Goal: Task Accomplishment & Management: Use online tool/utility

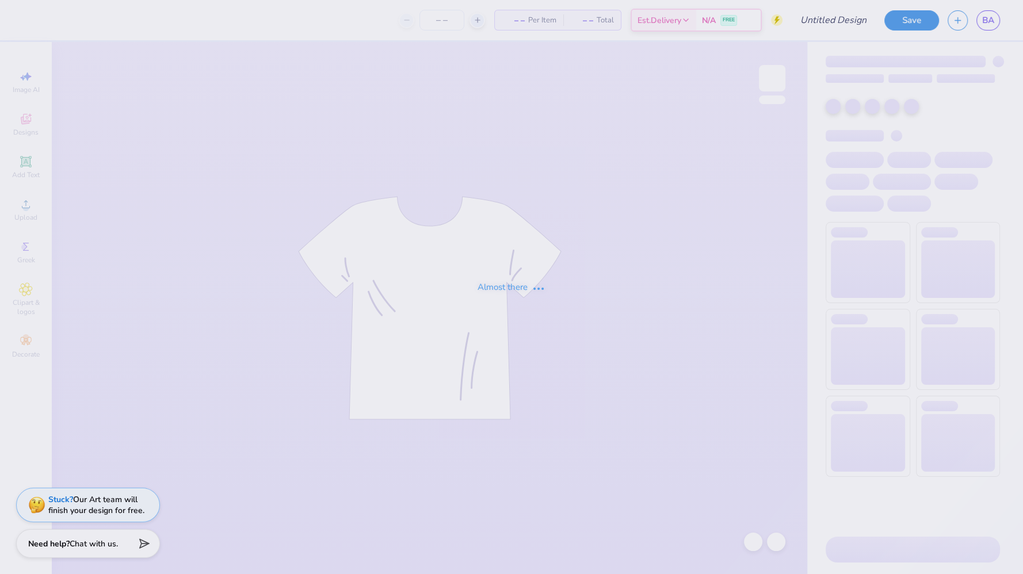
type input "[PERSON_NAME] : [US_STATE] Tech"
type input "24"
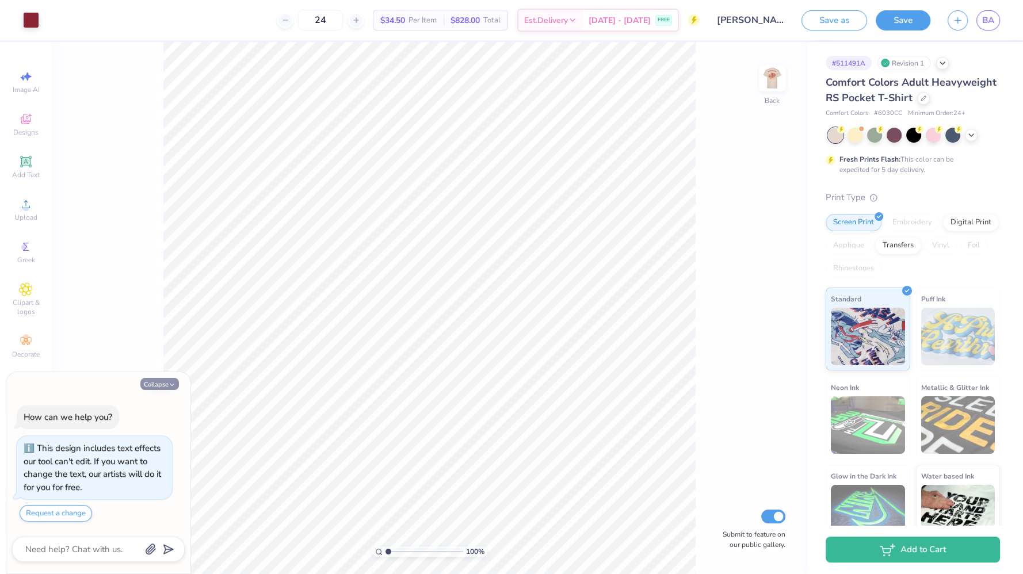
click at [154, 386] on button "Collapse" at bounding box center [159, 384] width 39 height 12
type textarea "x"
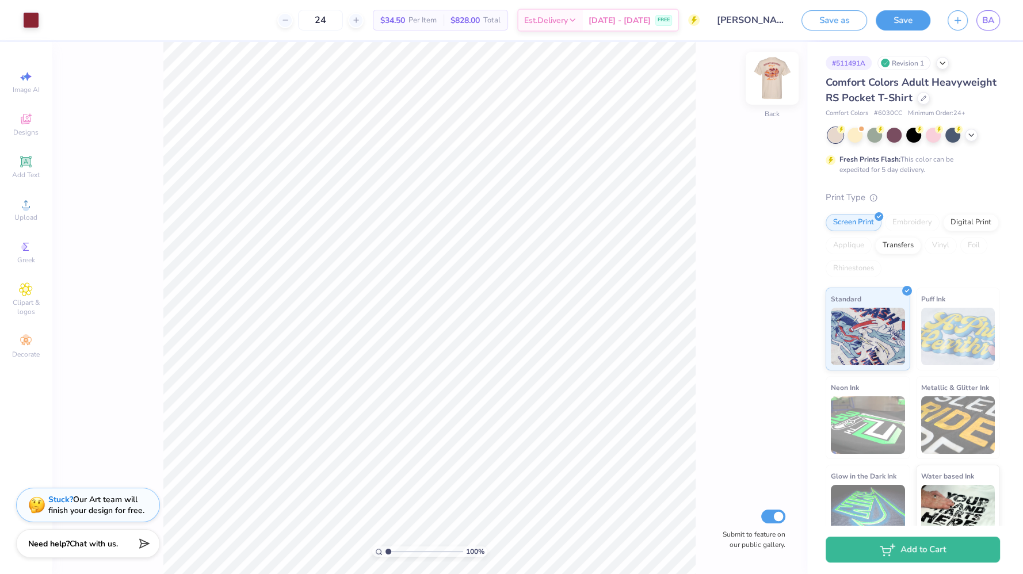
click at [770, 76] on img at bounding box center [772, 78] width 46 height 46
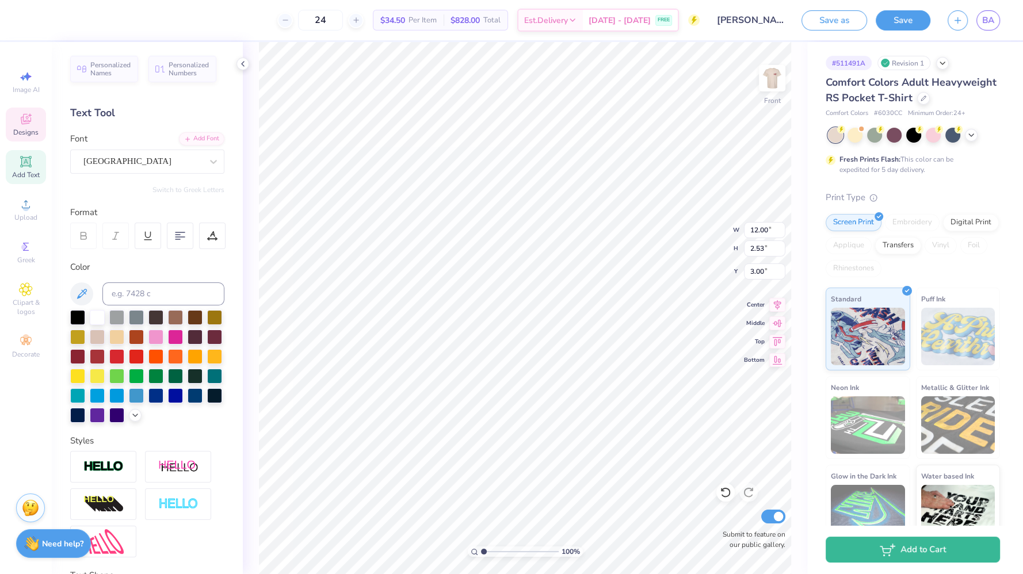
scroll to position [10, 1]
type input "1.10252958287589"
type input "4.49"
type input "1.06"
type input "4.88"
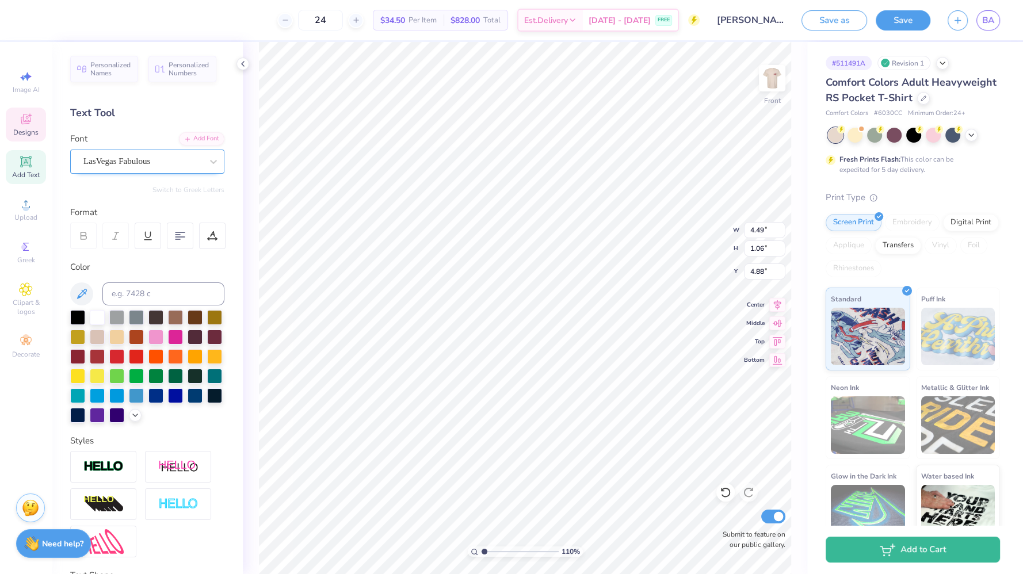
click at [185, 160] on div "LasVegas Fabulous" at bounding box center [142, 161] width 121 height 18
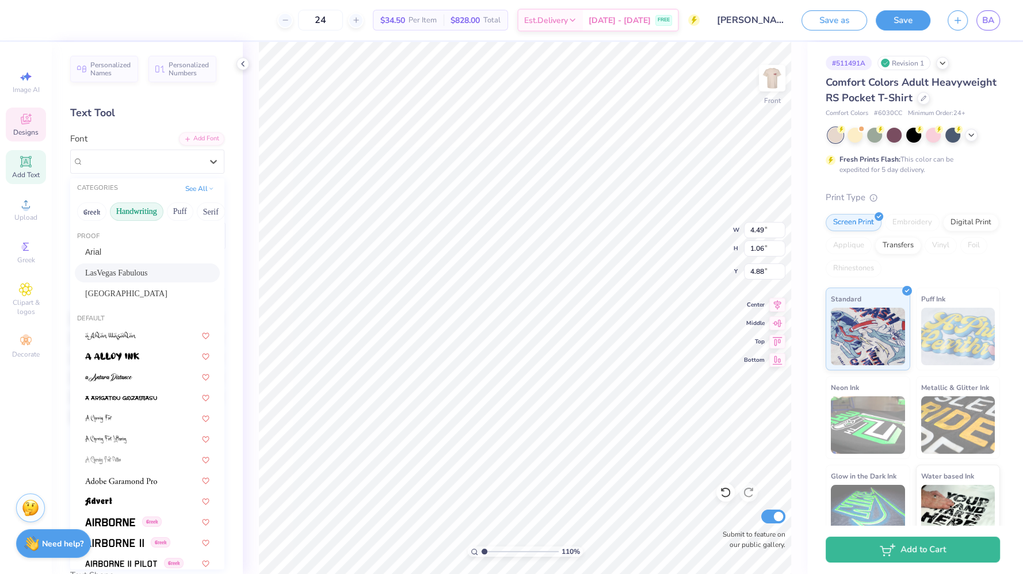
click at [133, 204] on button "Handwriting" at bounding box center [136, 211] width 53 height 18
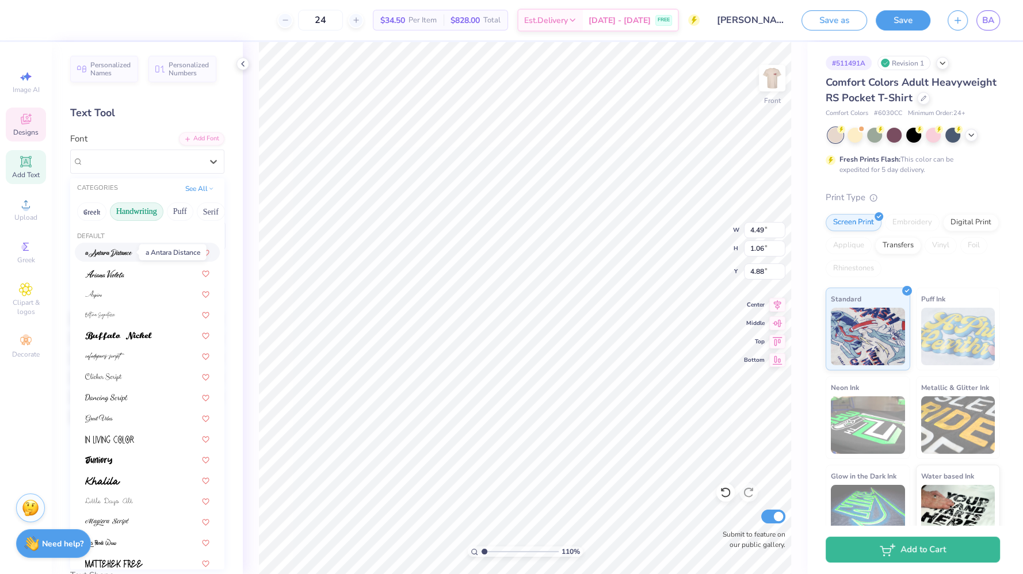
click at [128, 254] on img at bounding box center [108, 253] width 47 height 8
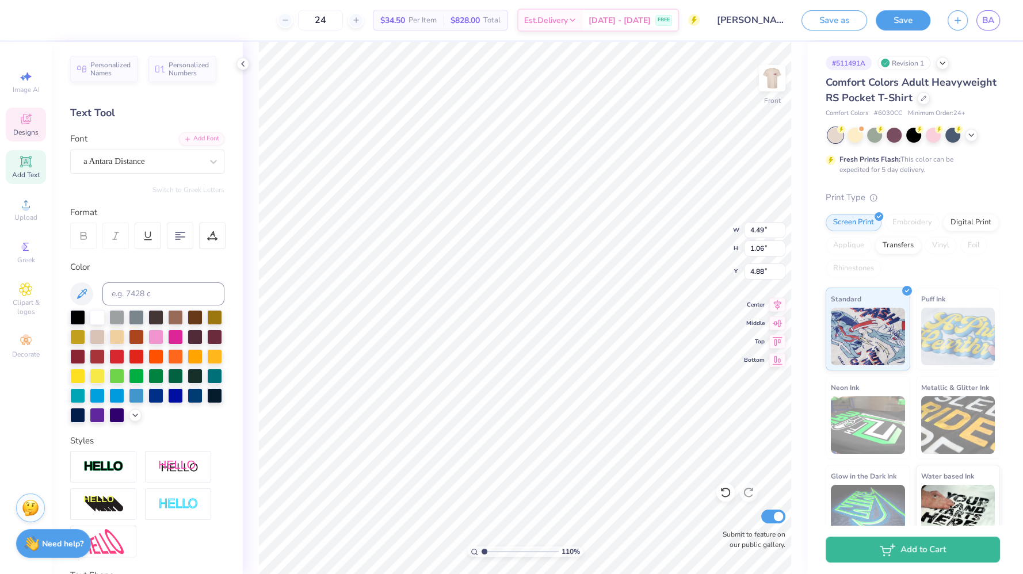
type input "1.10252958287589"
type input "4.83"
type input "0.94"
type input "4.93"
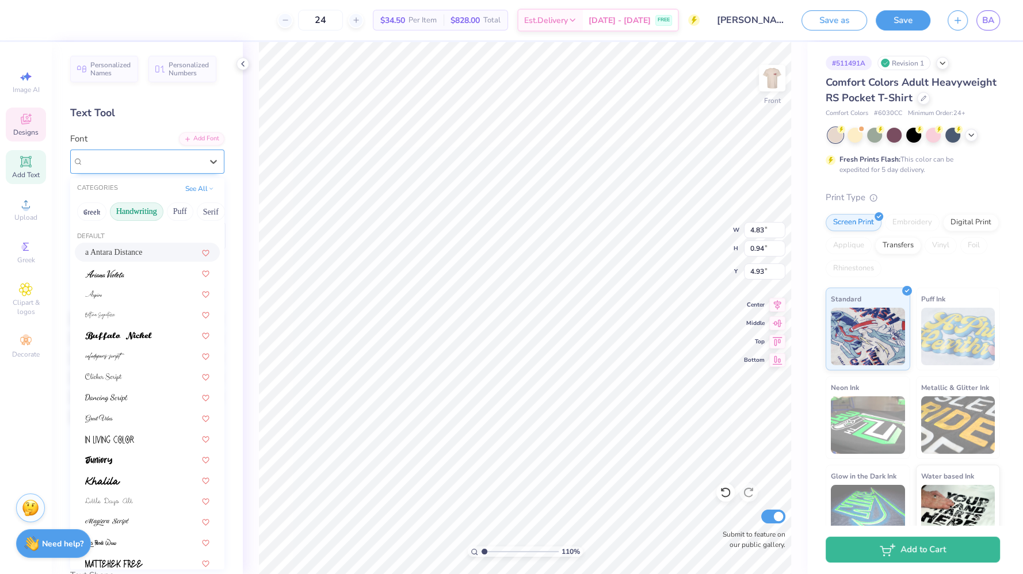
click at [175, 155] on div "a Antara Distance" at bounding box center [142, 161] width 121 height 18
click at [127, 292] on div at bounding box center [147, 294] width 124 height 12
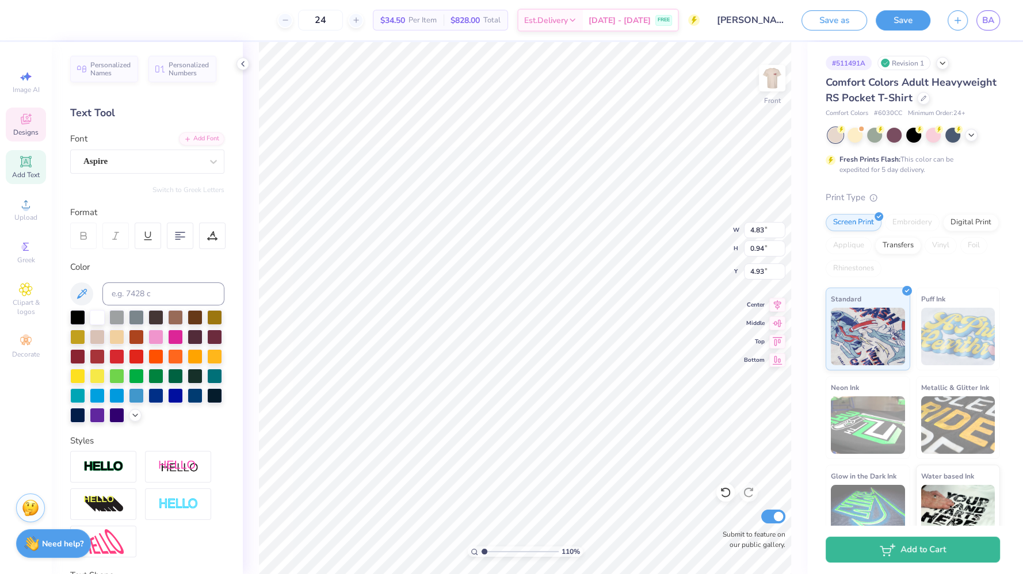
type input "1.10252958287589"
type input "4.68"
type input "0.93"
click at [185, 151] on div "Aspire" at bounding box center [147, 162] width 154 height 24
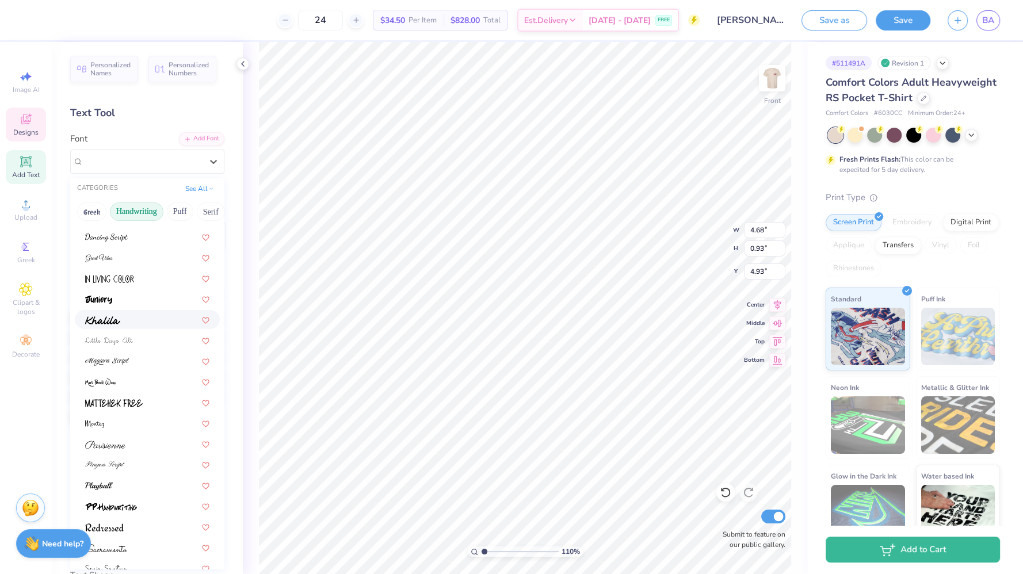
scroll to position [261, 0]
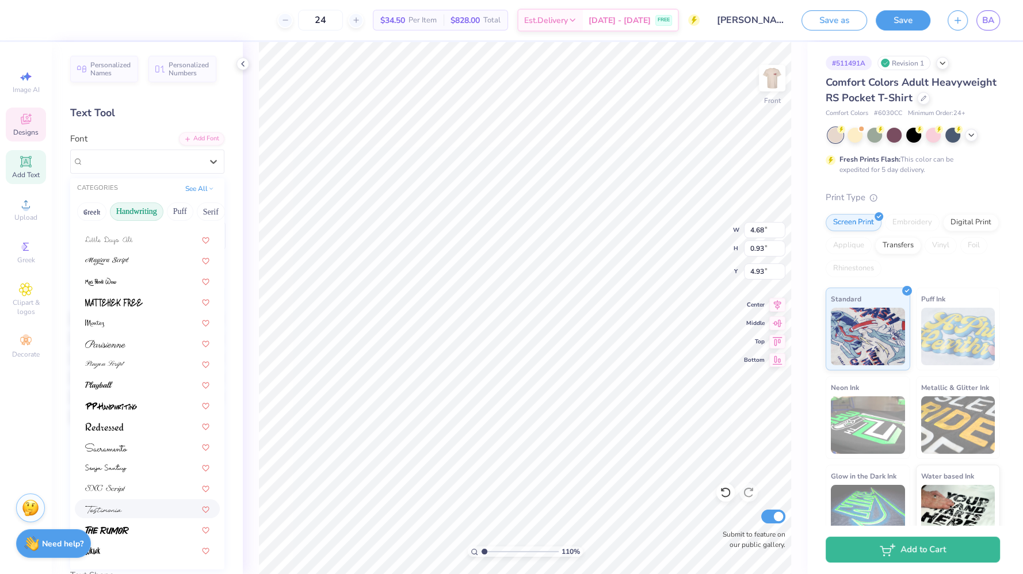
click at [128, 510] on div at bounding box center [147, 509] width 124 height 12
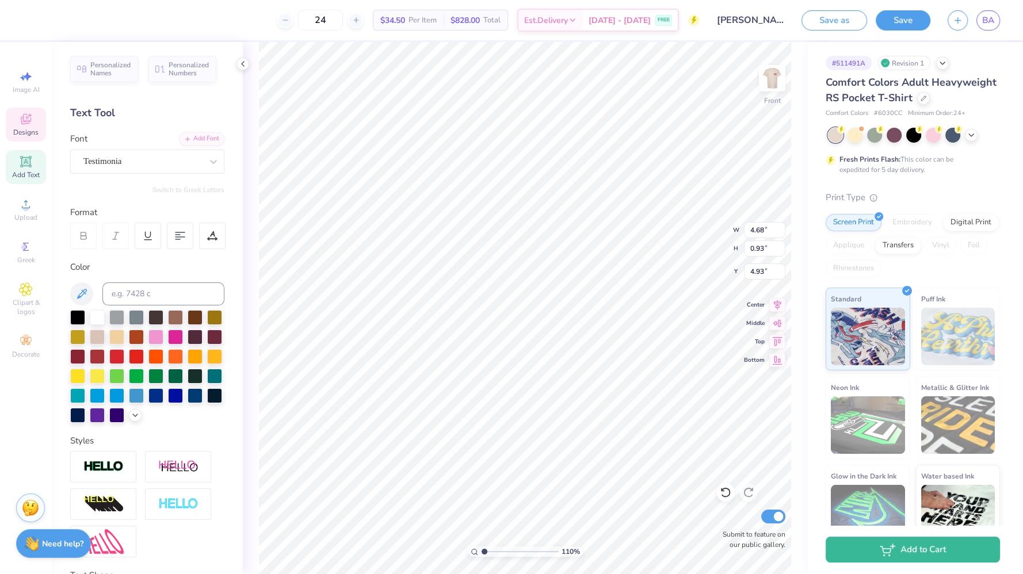
type input "1.10252958287589"
type input "6.24"
type input "0.82"
type input "4.95"
type input "1.10252958287589"
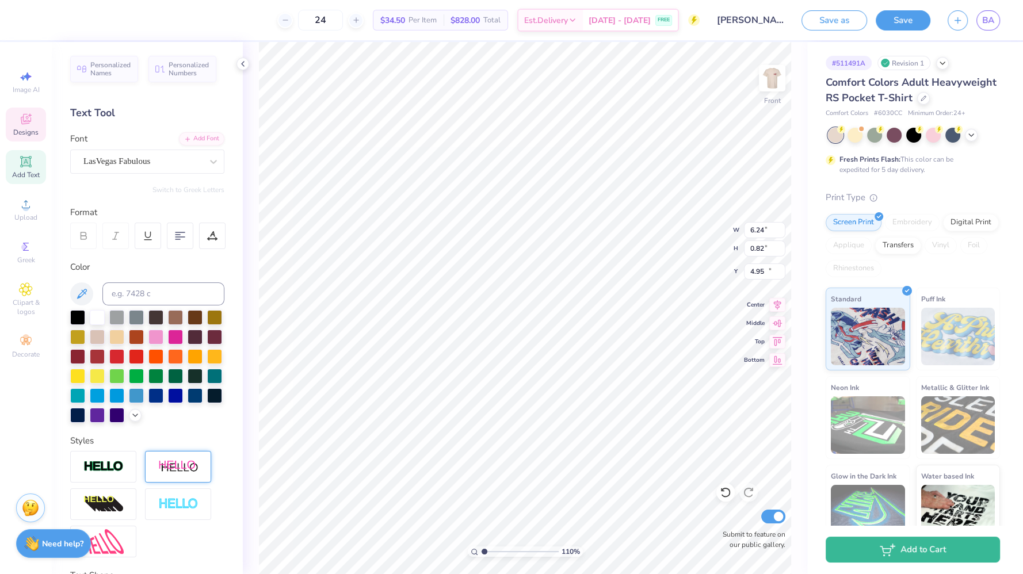
type input "6.39"
type input "1.48"
type input "14.25"
click at [210, 161] on icon at bounding box center [213, 162] width 7 height 4
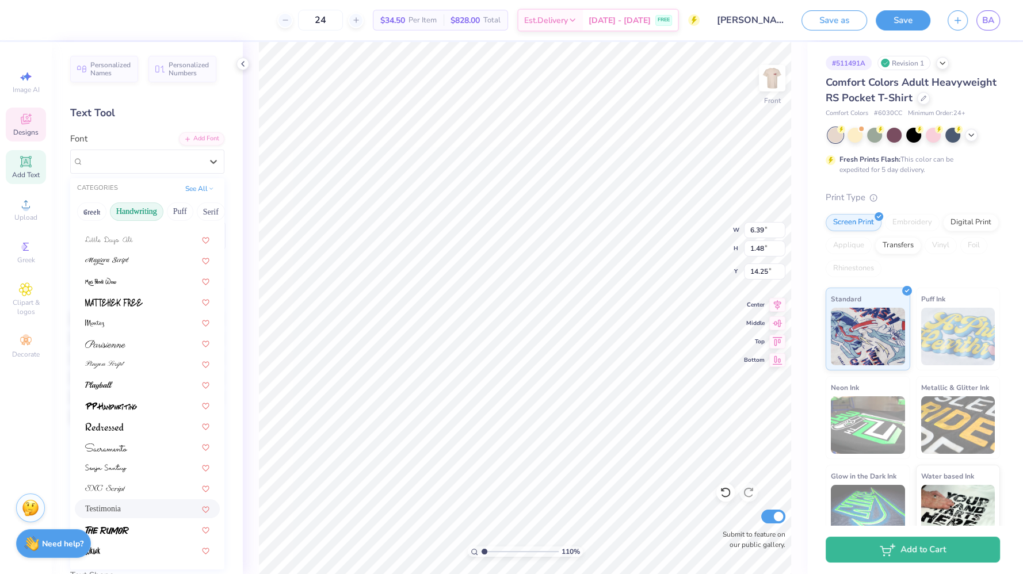
click at [121, 507] on div "Testimonia" at bounding box center [147, 509] width 124 height 12
type input "1.10252958287589"
type input "8.38"
type input "1.36"
type input "14.19"
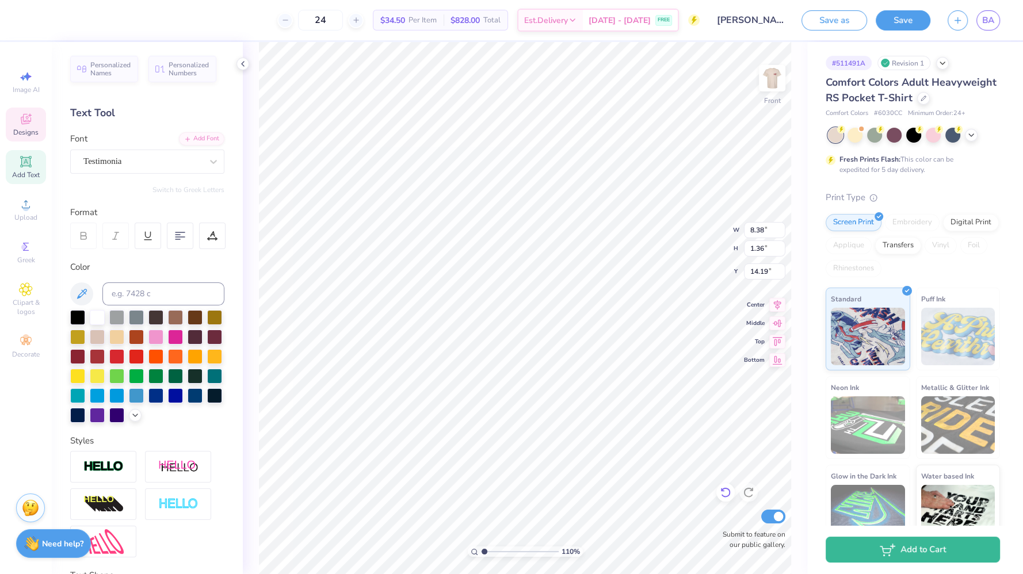
click at [723, 495] on icon at bounding box center [725, 493] width 12 height 12
type input "1.10252958287589"
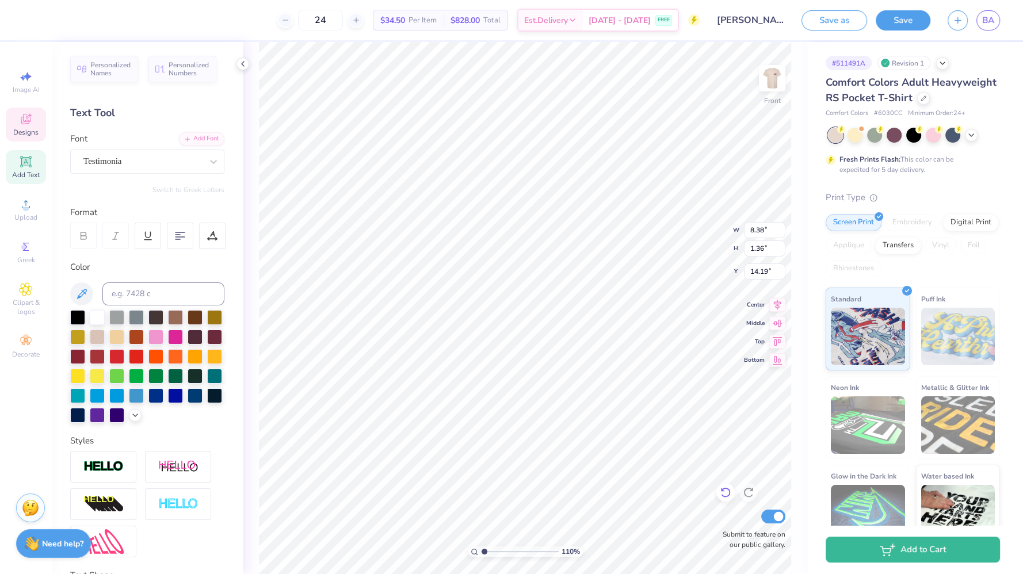
type input "6.39"
type input "1.48"
type input "14.25"
type input "2.8553381479374"
type input "0.27"
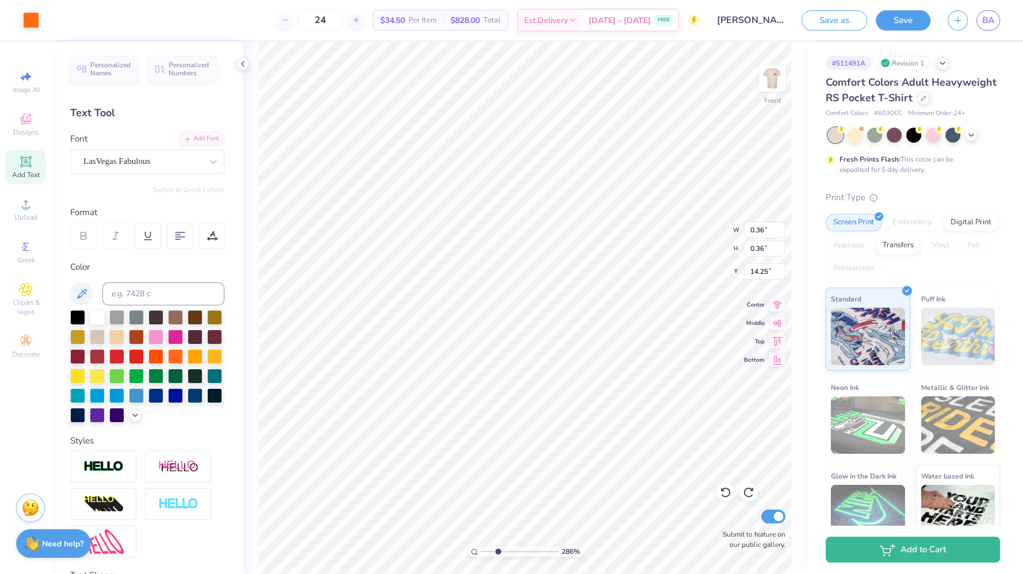
type input "0.27"
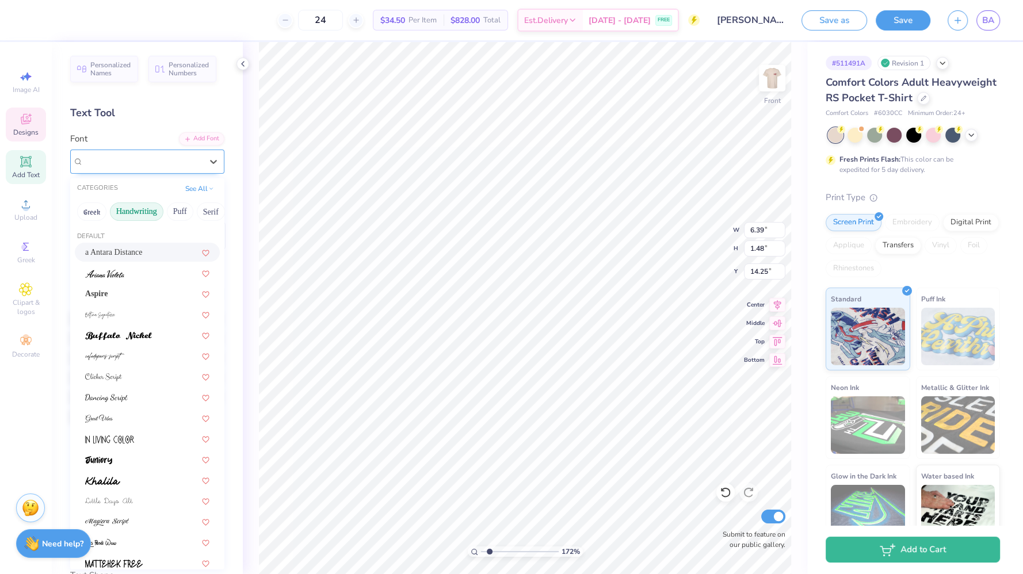
click at [178, 155] on div "LasVegas Fabulous" at bounding box center [142, 161] width 121 height 18
click at [121, 206] on button "Calligraphy" at bounding box center [110, 211] width 51 height 18
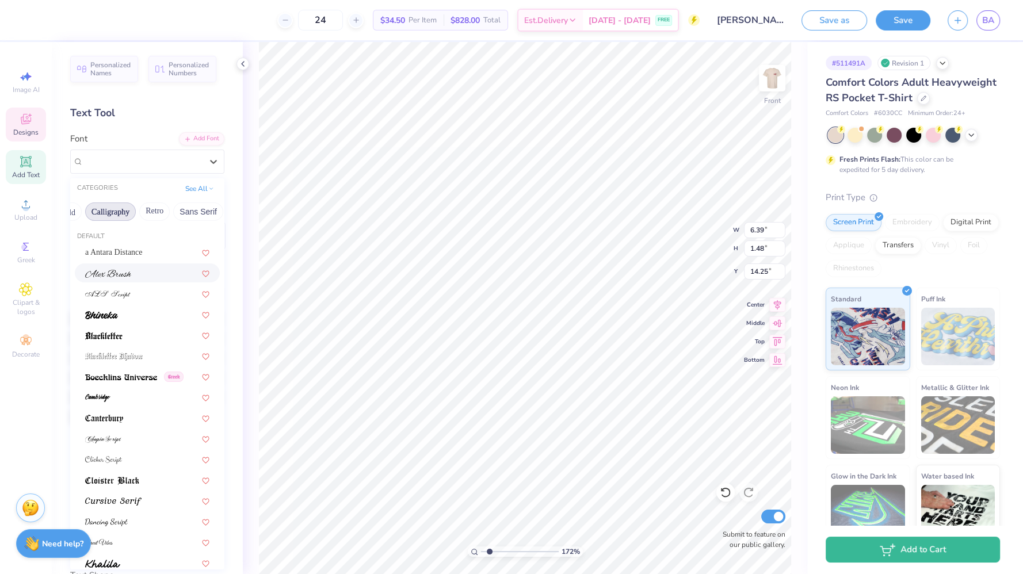
click at [131, 273] on div at bounding box center [147, 273] width 124 height 12
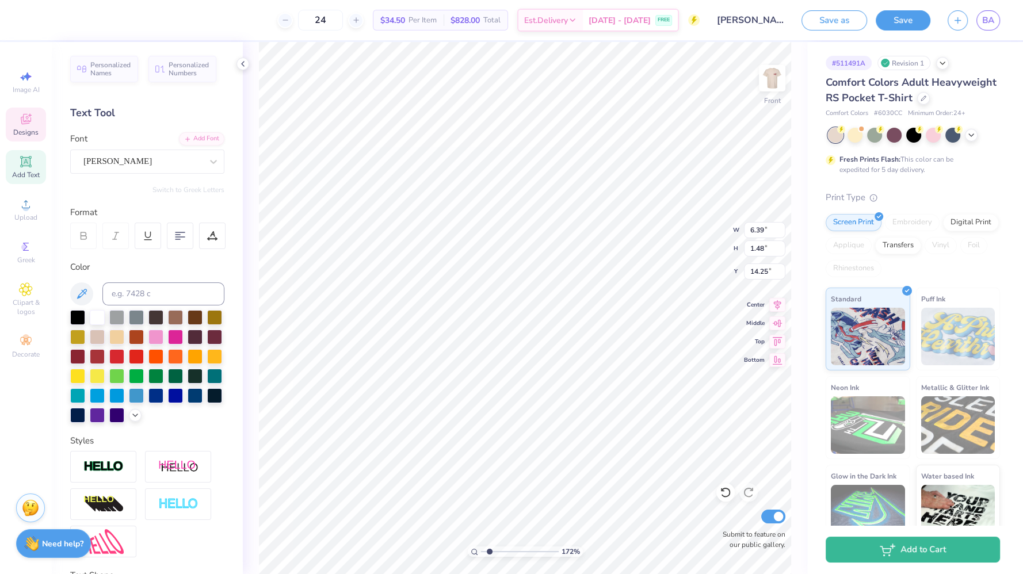
type input "1.72085543472235"
type input "8.02"
type input "1.30"
type input "14.31"
click at [153, 155] on div "[PERSON_NAME]" at bounding box center [142, 161] width 121 height 18
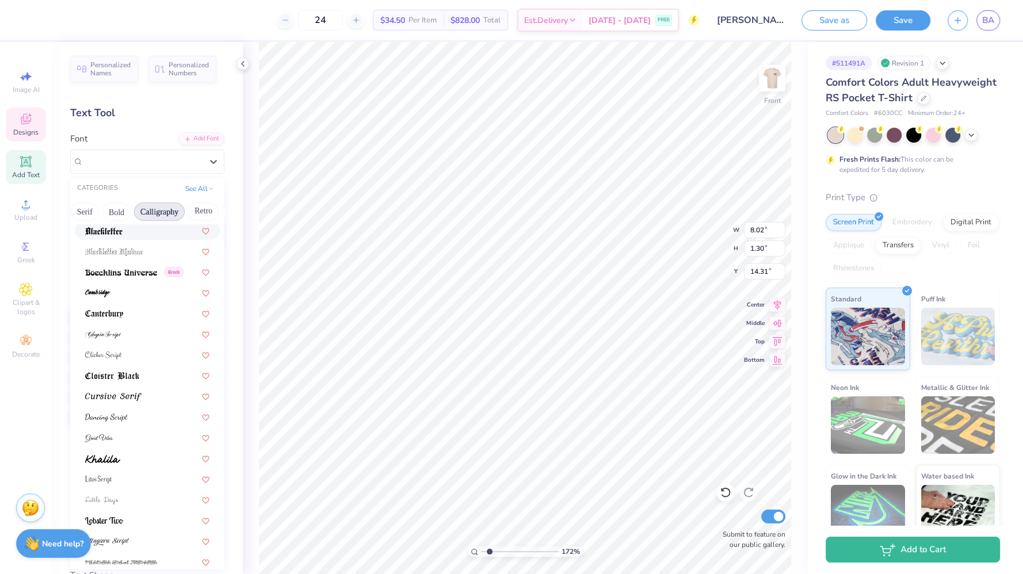
scroll to position [0, 127]
click at [170, 210] on button "Calligraphy" at bounding box center [158, 211] width 51 height 18
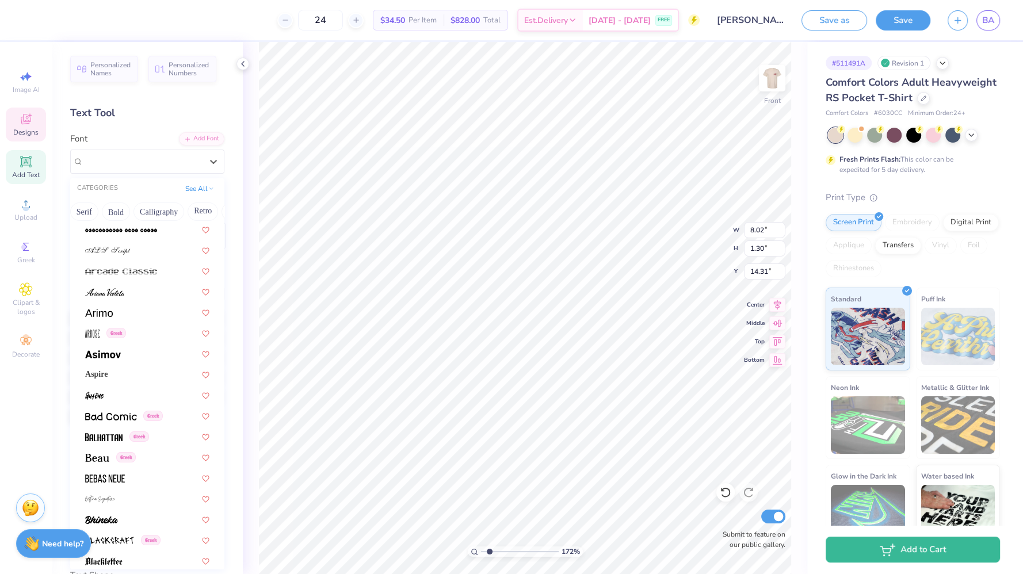
scroll to position [396, 0]
click at [93, 288] on img at bounding box center [104, 292] width 39 height 8
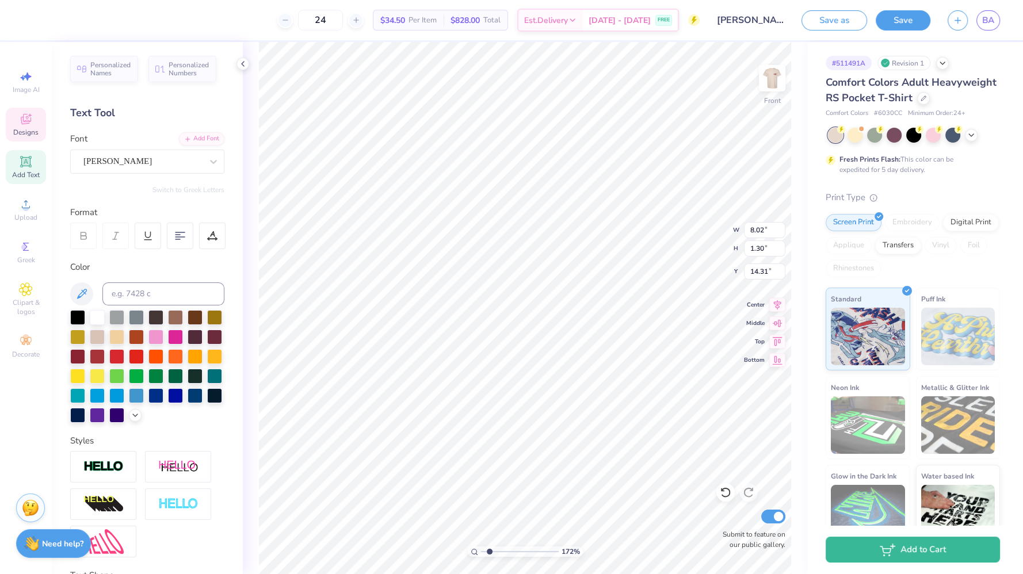
type input "1.72085543472235"
type input "5.64"
type input "1.42"
type input "14.24"
click at [186, 163] on div "[PERSON_NAME]" at bounding box center [142, 161] width 121 height 18
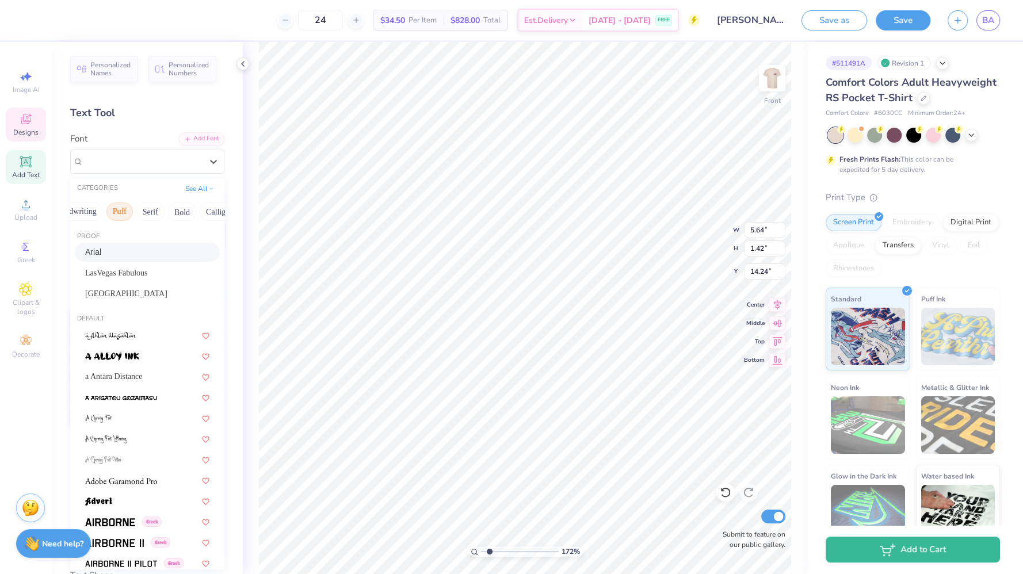
scroll to position [0, 64]
click at [203, 212] on button "Calligraphy" at bounding box center [221, 211] width 51 height 18
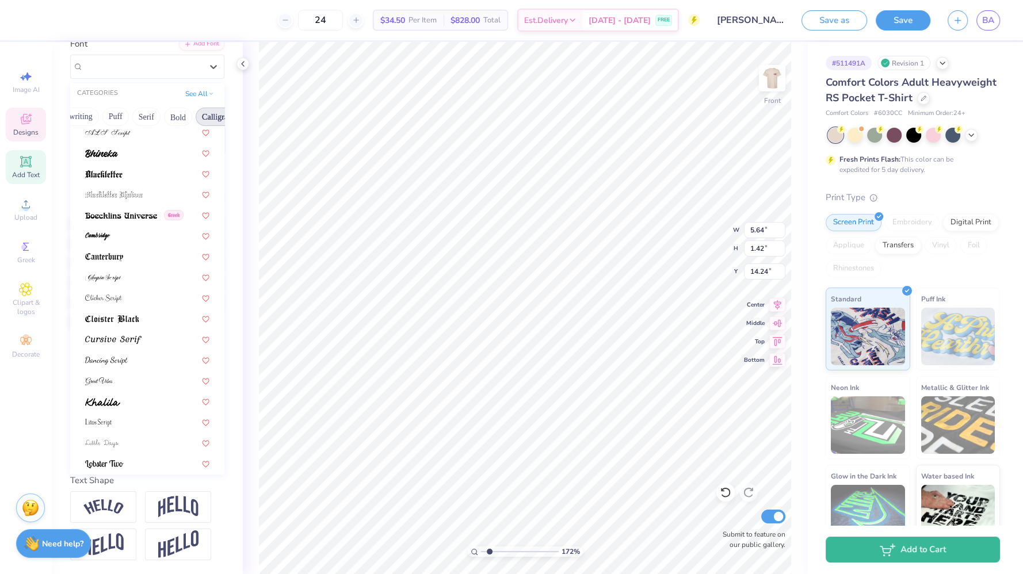
scroll to position [48, 0]
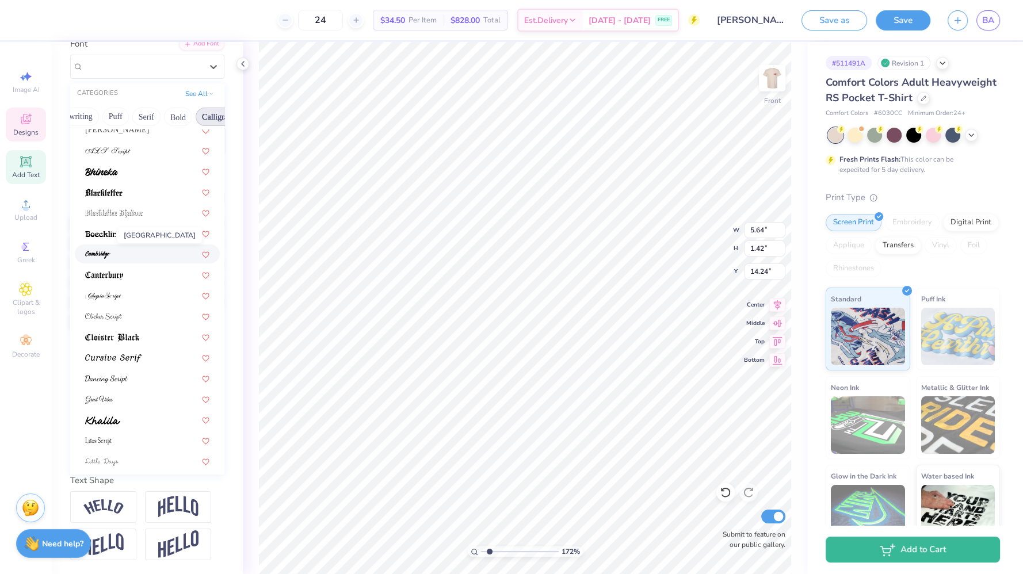
click at [108, 251] on img at bounding box center [97, 255] width 25 height 8
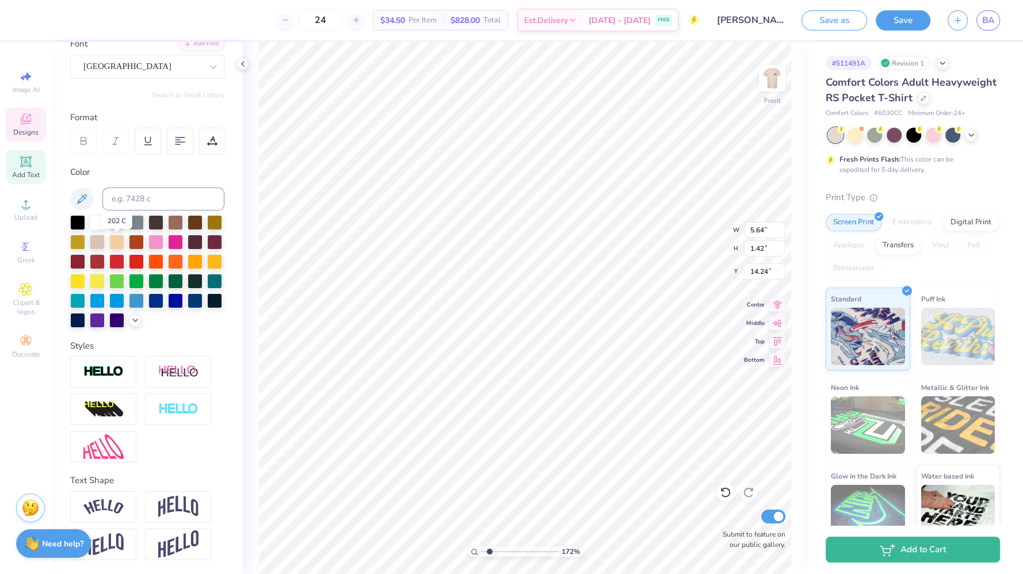
type input "1.72085543472235"
type input "7.54"
type input "1.75"
type input "14.02"
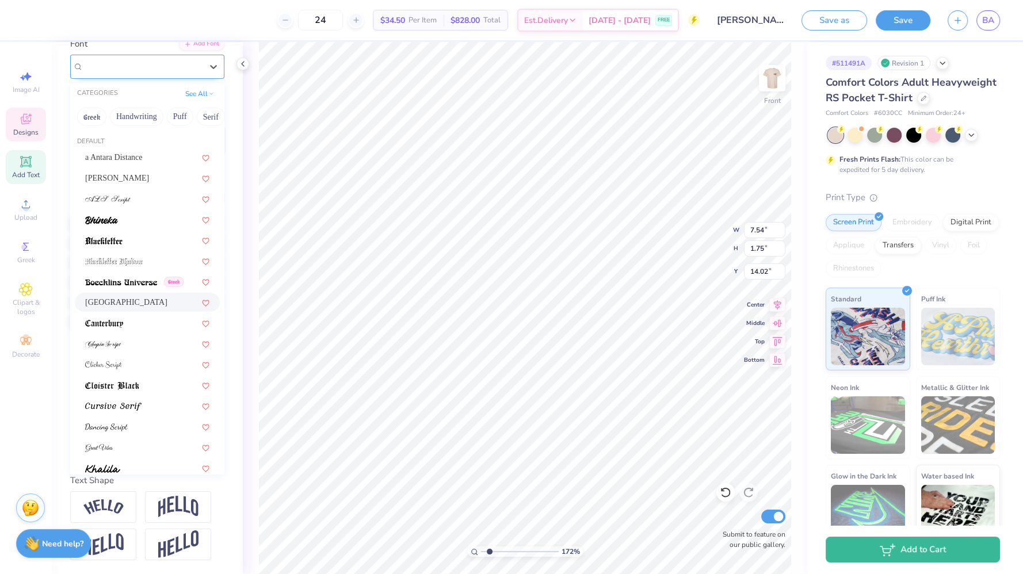
click at [148, 58] on div "[GEOGRAPHIC_DATA]" at bounding box center [142, 67] width 121 height 18
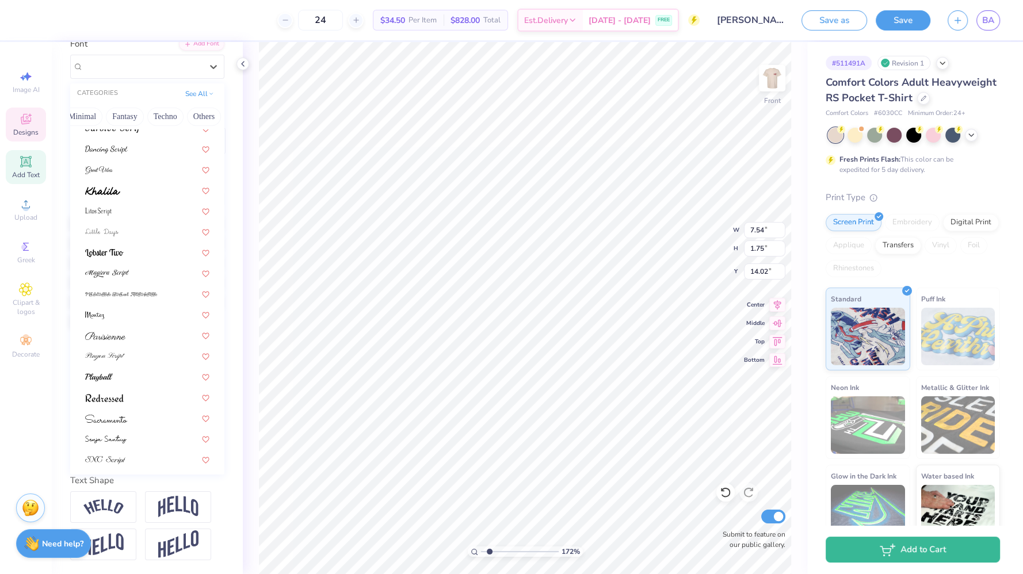
scroll to position [281, 0]
click at [148, 263] on div at bounding box center [147, 269] width 124 height 12
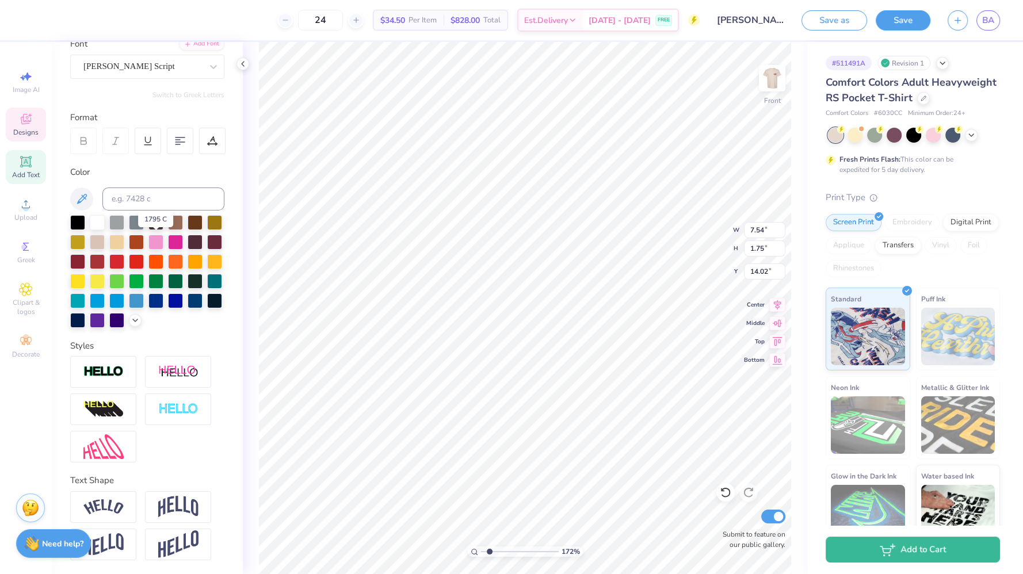
type input "1.72085543472235"
type input "11.77"
type input "2.11"
type input "13.80"
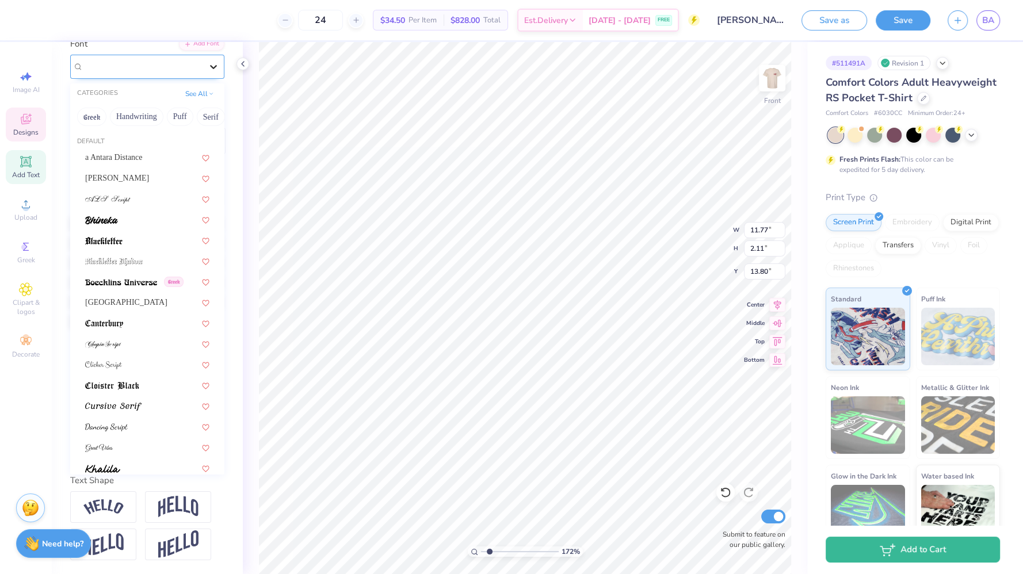
scroll to position [112, 0]
click at [203, 56] on div at bounding box center [213, 66] width 21 height 21
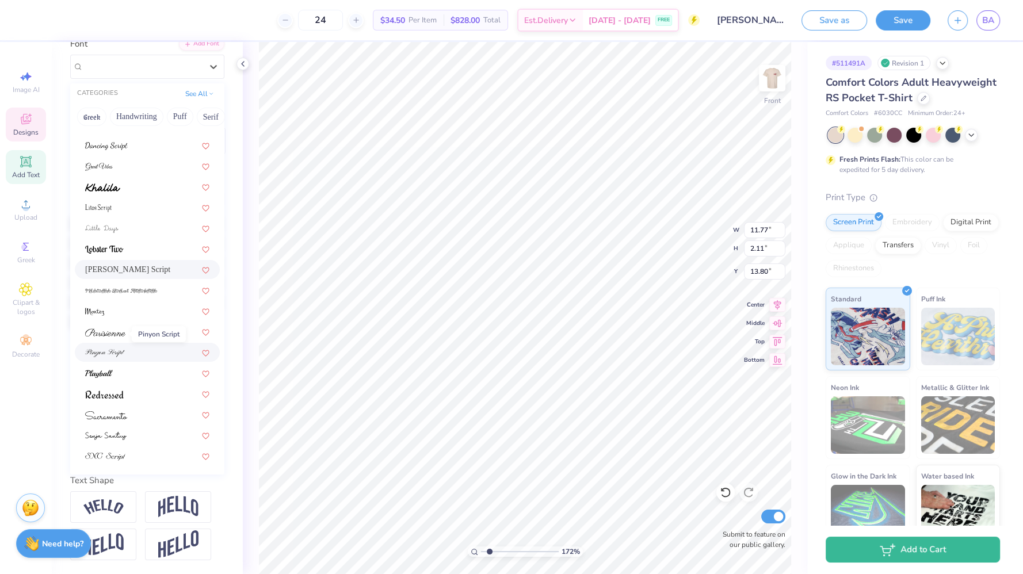
click at [117, 349] on img at bounding box center [105, 353] width 40 height 8
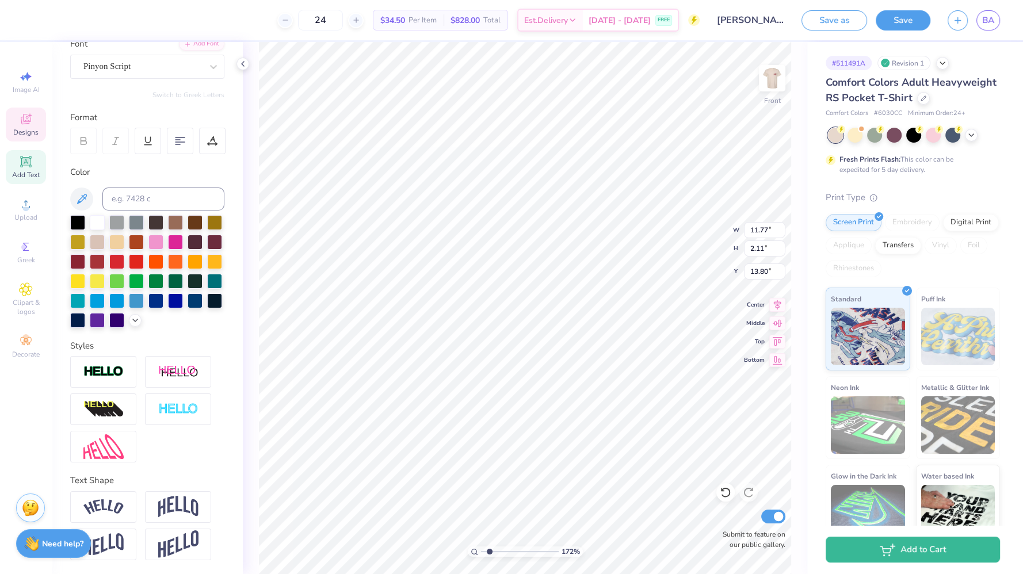
type input "1.72085543472235"
type input "8.44"
type input "1.64"
type input "14.09"
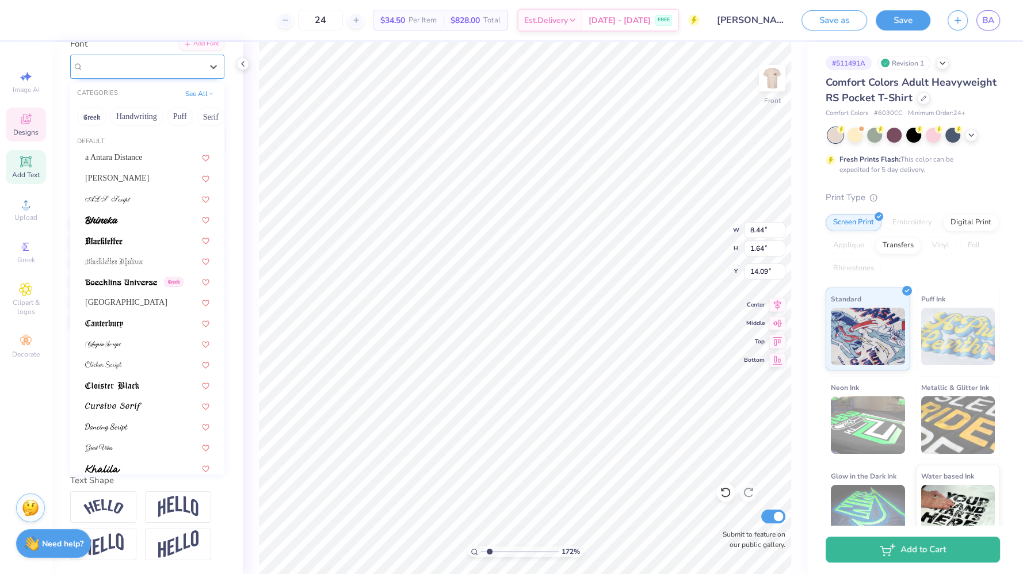
click at [187, 58] on div "Pinyon Script" at bounding box center [142, 67] width 121 height 18
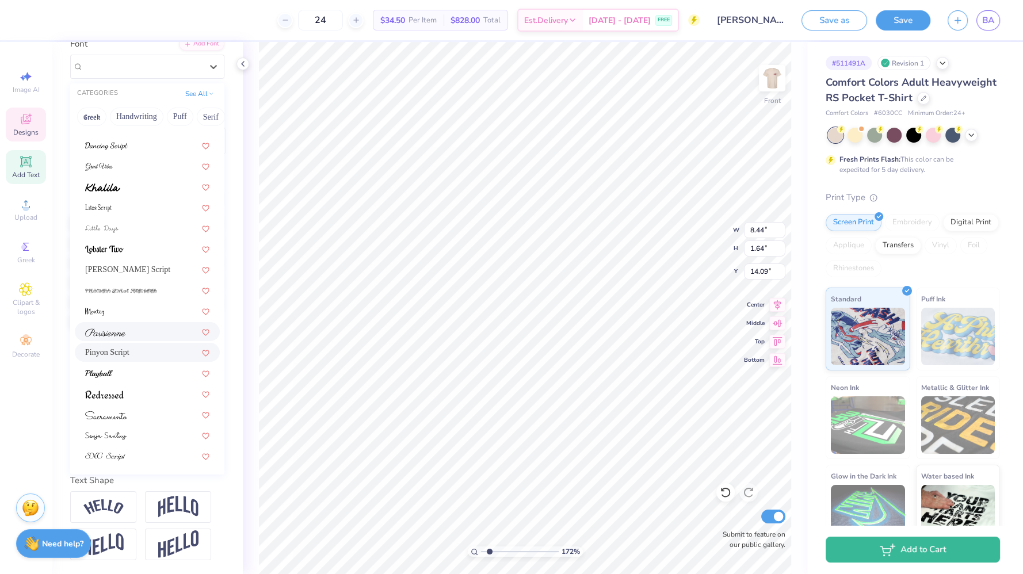
click at [132, 326] on div at bounding box center [147, 332] width 124 height 12
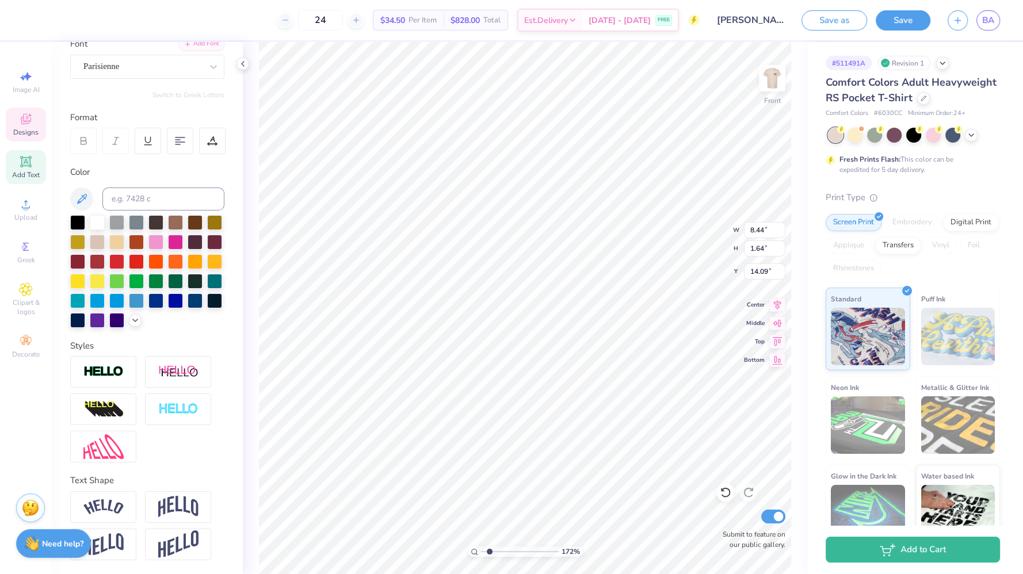
type input "1.72085543472235"
type input "9.10"
type input "1.67"
type input "14.10"
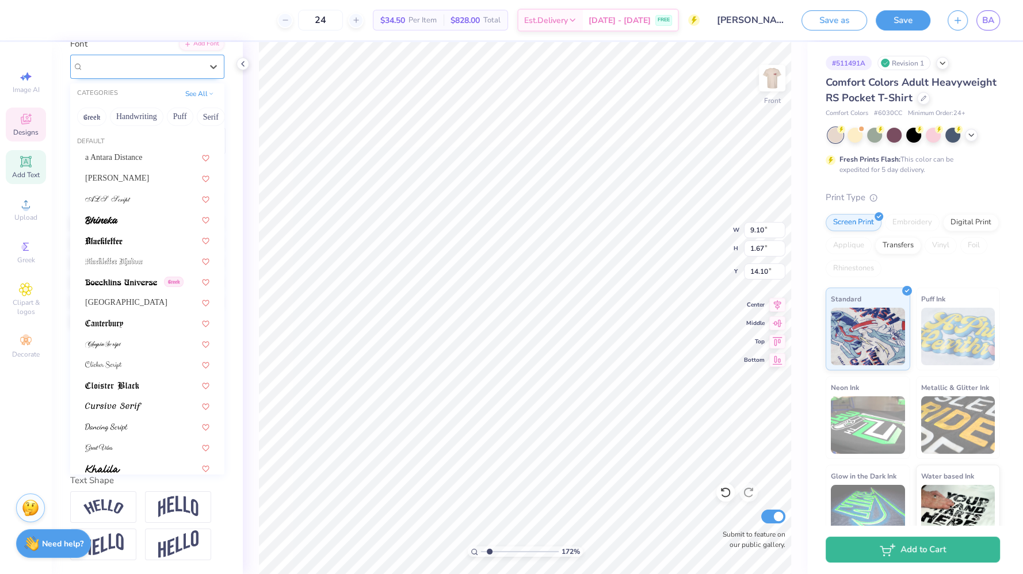
click at [144, 58] on div "Parisienne" at bounding box center [142, 67] width 121 height 18
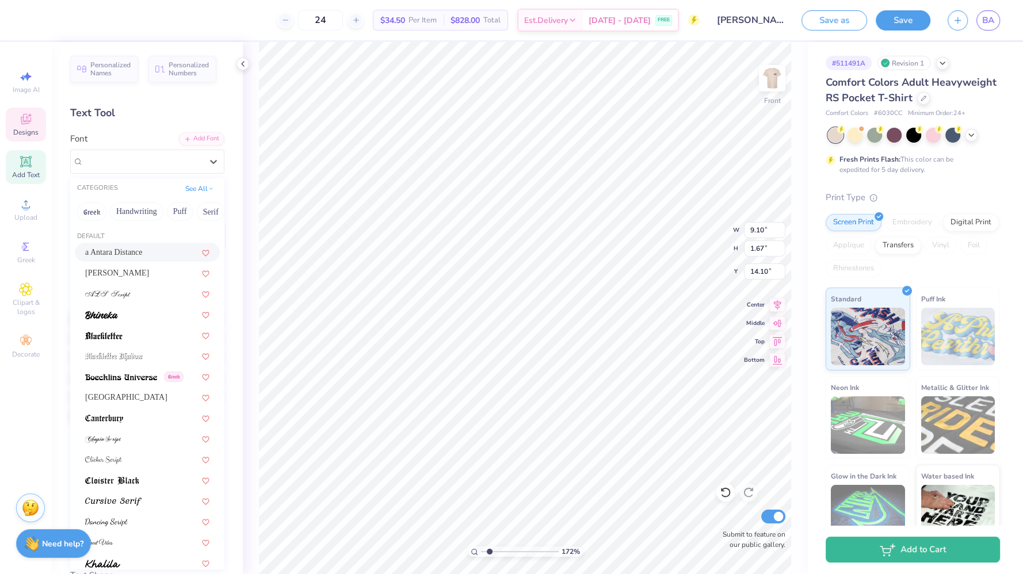
click at [163, 244] on div "a Antara Distance" at bounding box center [147, 252] width 145 height 19
type input "1.72085543472235"
type input "7.28"
type input "1.43"
type input "14.26"
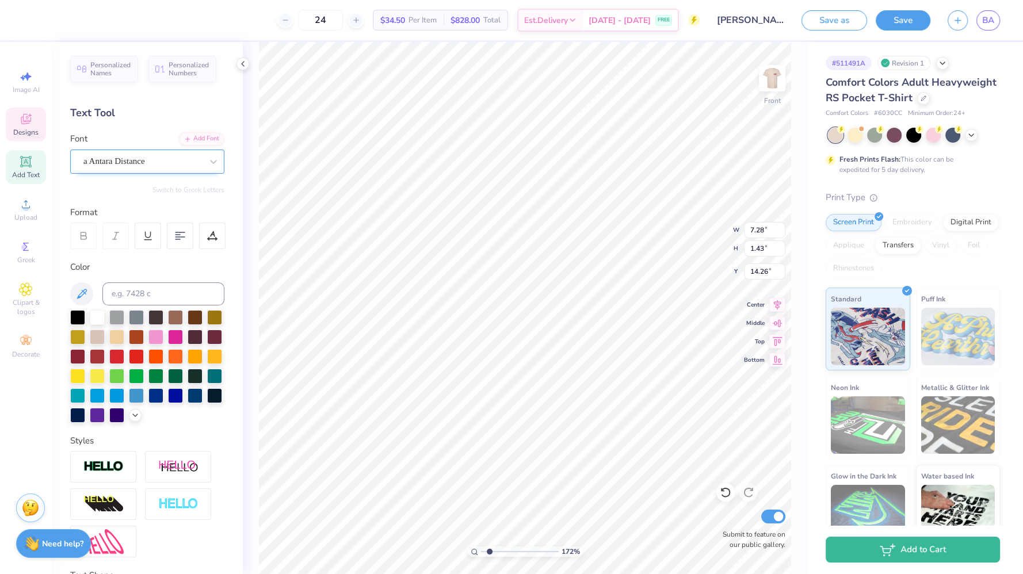
click at [174, 159] on div "a Antara Distance" at bounding box center [142, 161] width 121 height 18
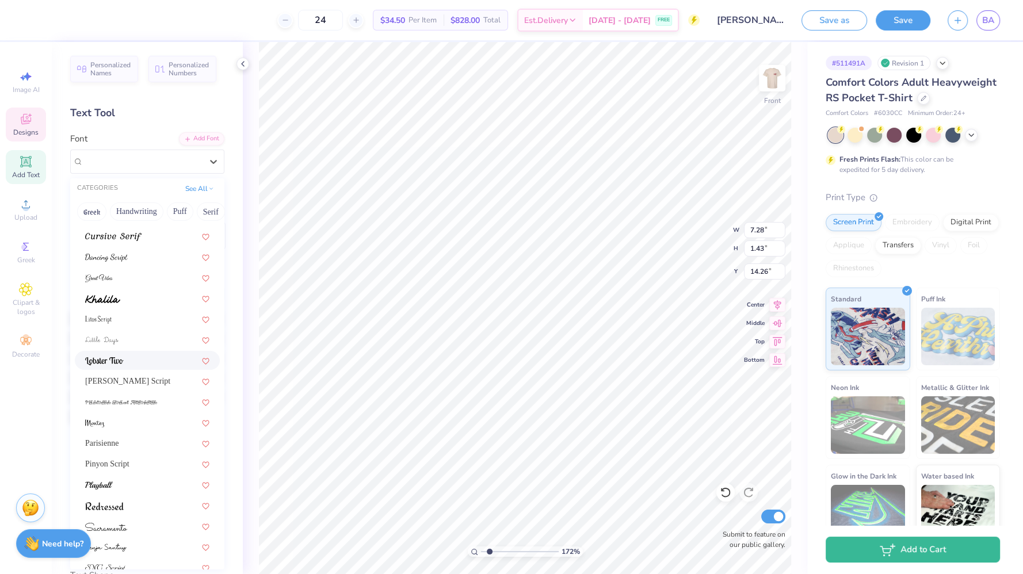
scroll to position [281, 0]
click at [121, 464] on div at bounding box center [147, 468] width 124 height 12
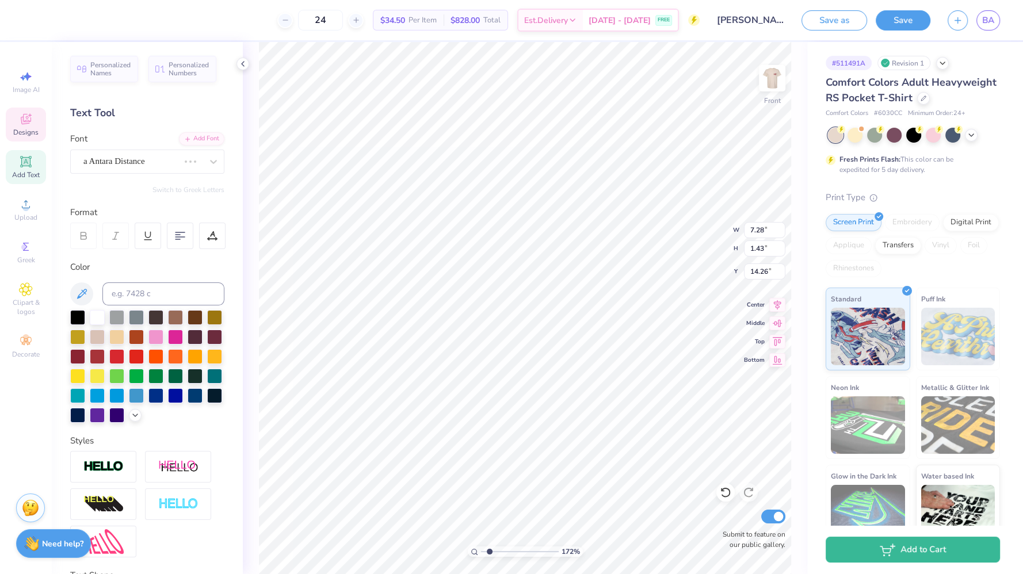
click at [121, 447] on div "Styles" at bounding box center [147, 440] width 154 height 13
type input "1.72085543472235"
type input "8.06"
type input "1.38"
type input "14.24"
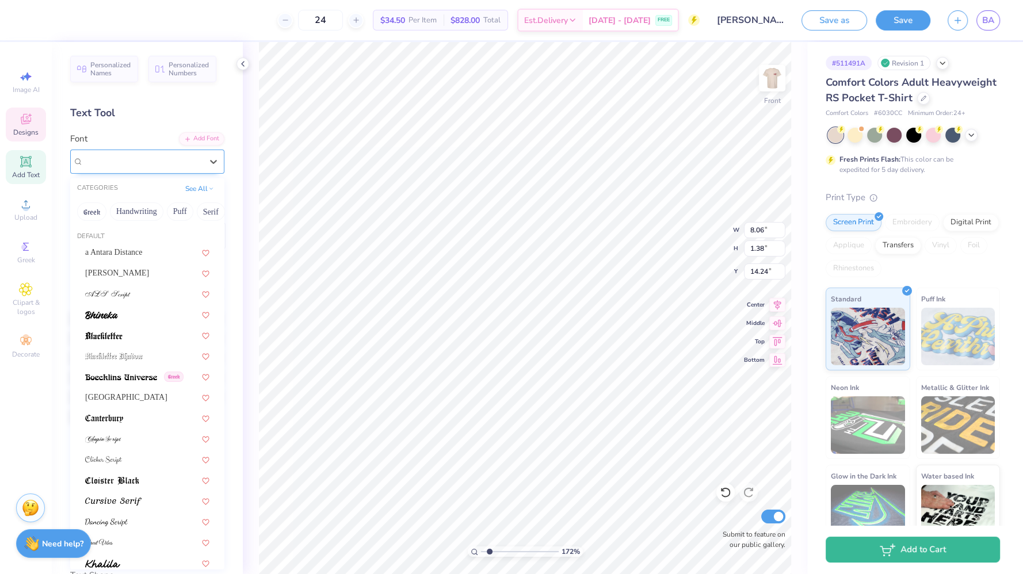
click at [187, 160] on div "Playball" at bounding box center [142, 161] width 121 height 18
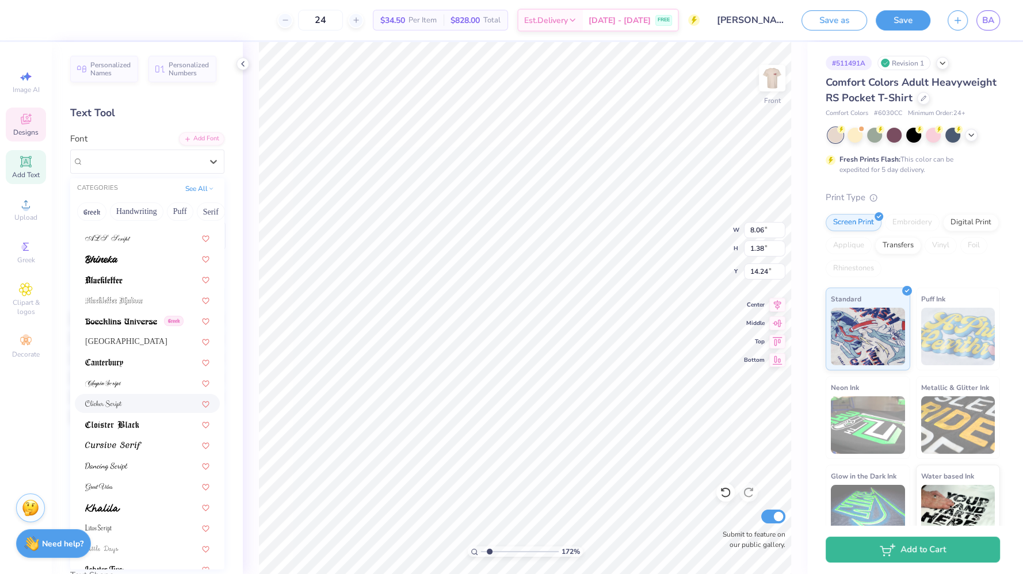
scroll to position [57, 0]
click at [107, 250] on div at bounding box center [147, 257] width 145 height 19
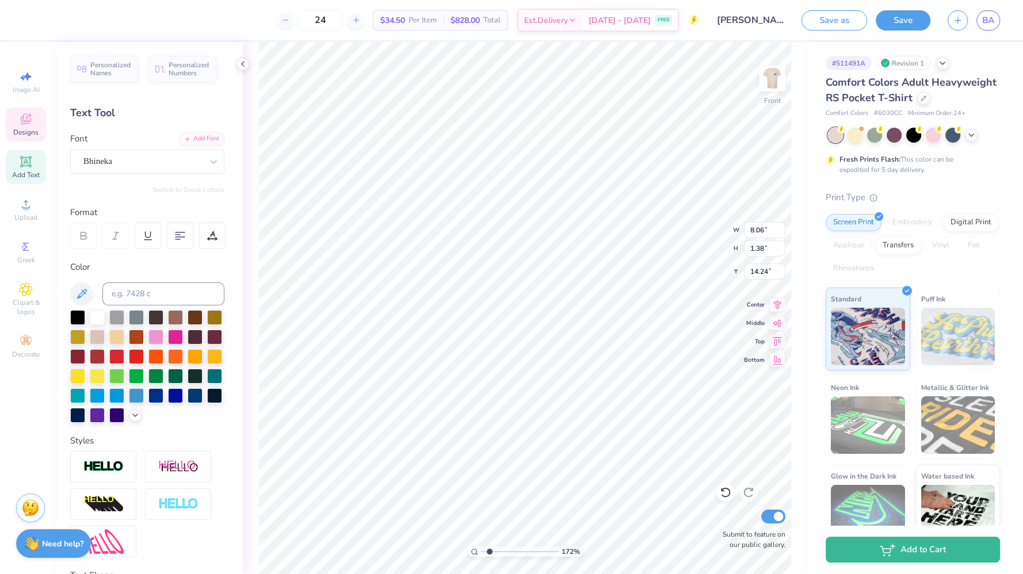
type input "1.72085543472235"
type input "7.81"
type input "1.26"
type input "14.38"
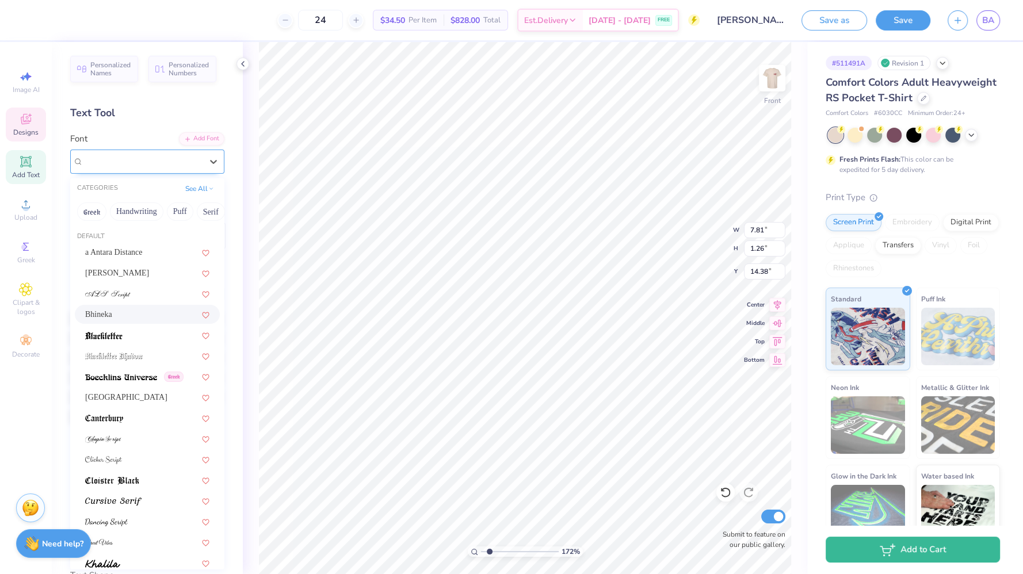
click at [131, 167] on div at bounding box center [142, 162] width 118 height 16
click at [141, 213] on button "Handwriting" at bounding box center [136, 211] width 53 height 18
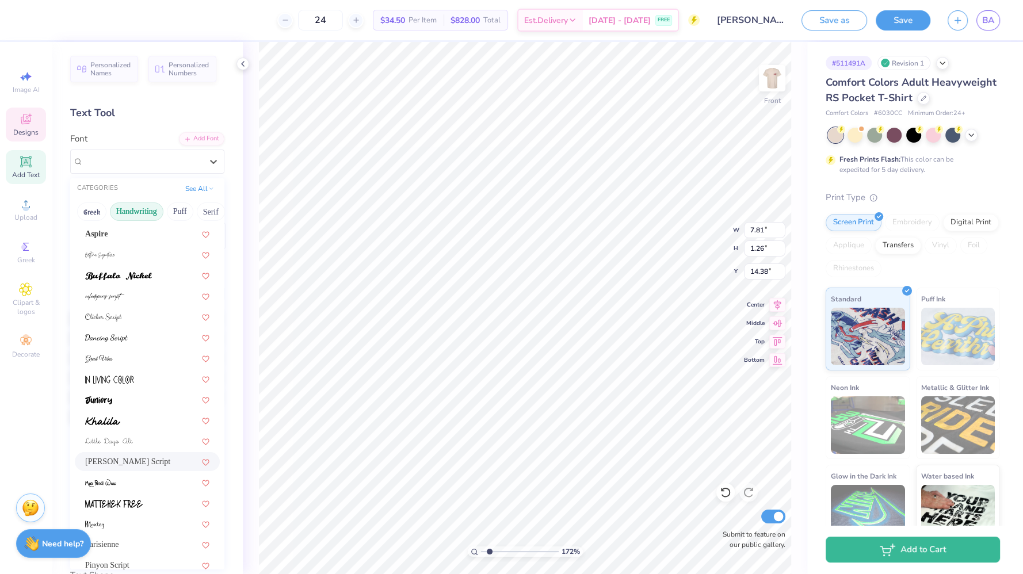
scroll to position [60, 0]
click at [135, 253] on div at bounding box center [147, 254] width 124 height 12
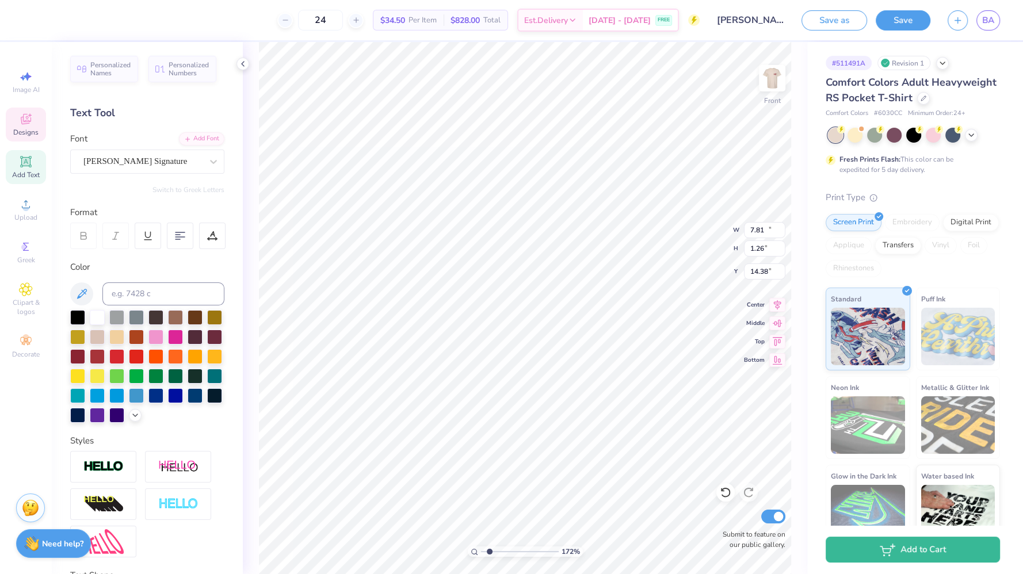
type input "1.72085543472235"
type input "13.99"
type input "4.05"
type input "12.73"
click at [203, 165] on div at bounding box center [213, 161] width 21 height 21
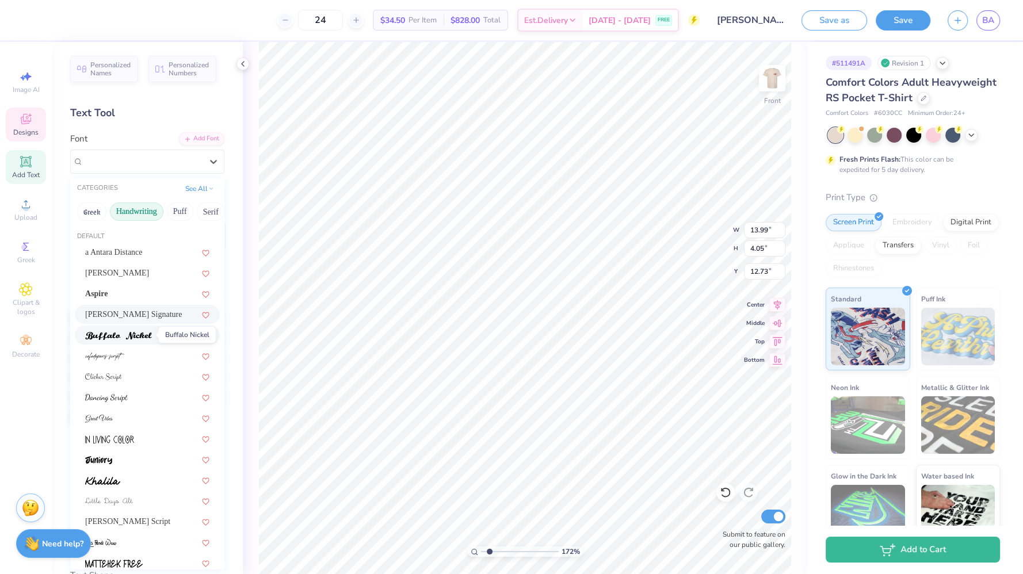
click at [133, 338] on img at bounding box center [118, 336] width 67 height 8
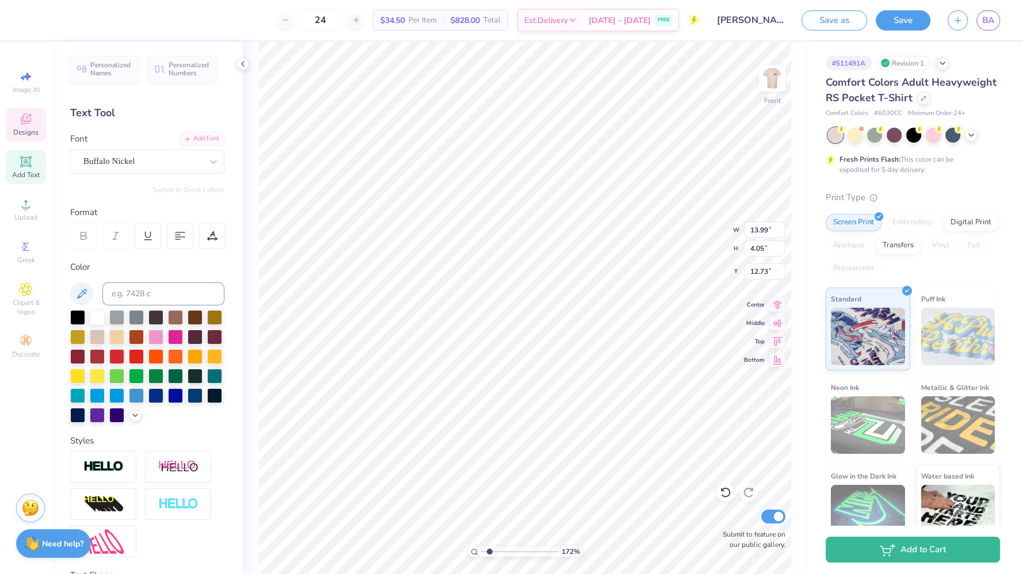
type input "1.72085543472235"
type input "9.30"
type input "1.07"
type input "14.39"
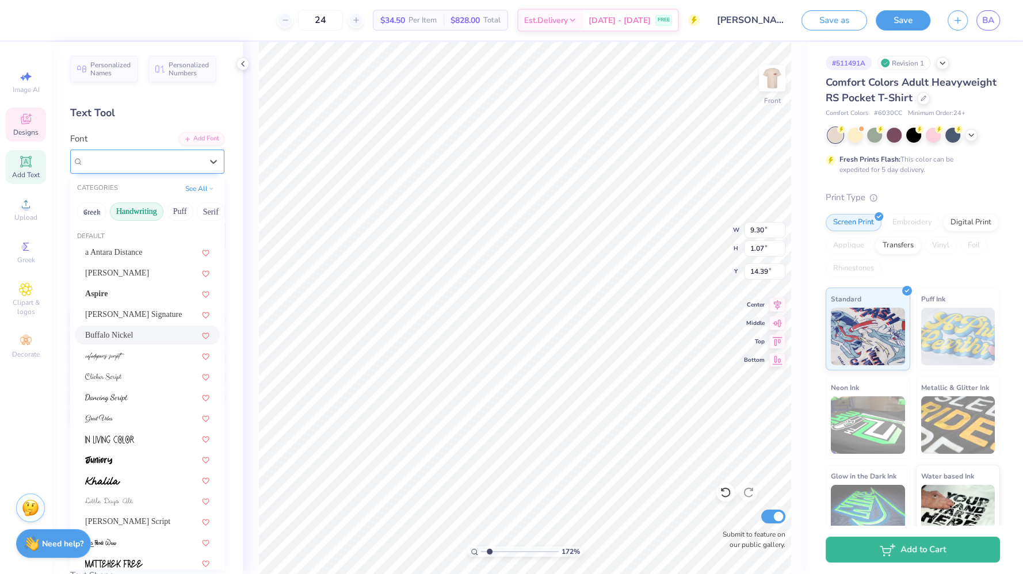
click at [124, 172] on div "Buffalo Nickel" at bounding box center [147, 162] width 154 height 24
click at [125, 354] on div at bounding box center [147, 356] width 124 height 12
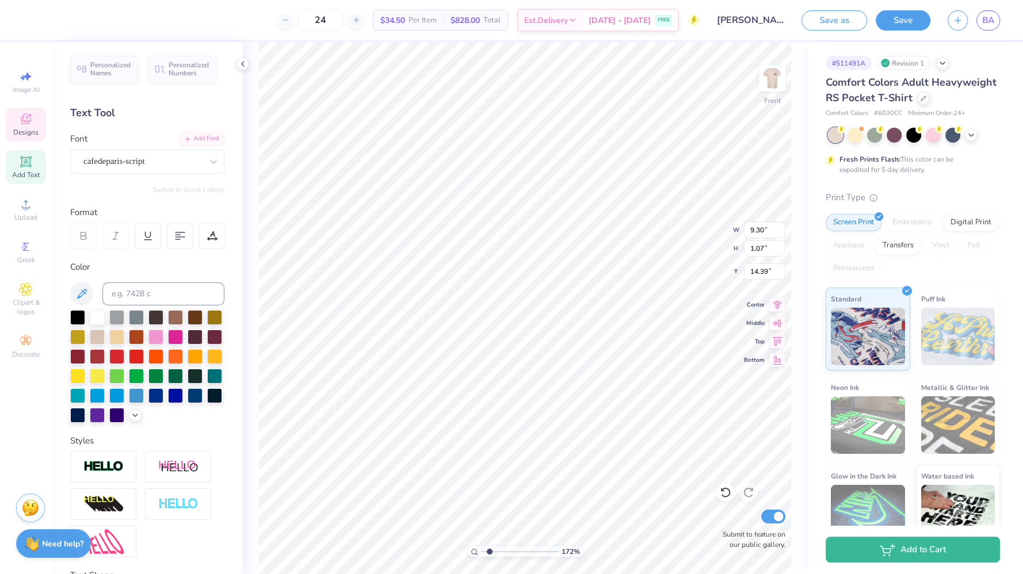
type input "1.72085543472235"
type input "5.12"
type input "1.33"
type input "14.44"
click at [135, 163] on div "cafedeparis-script" at bounding box center [142, 161] width 121 height 18
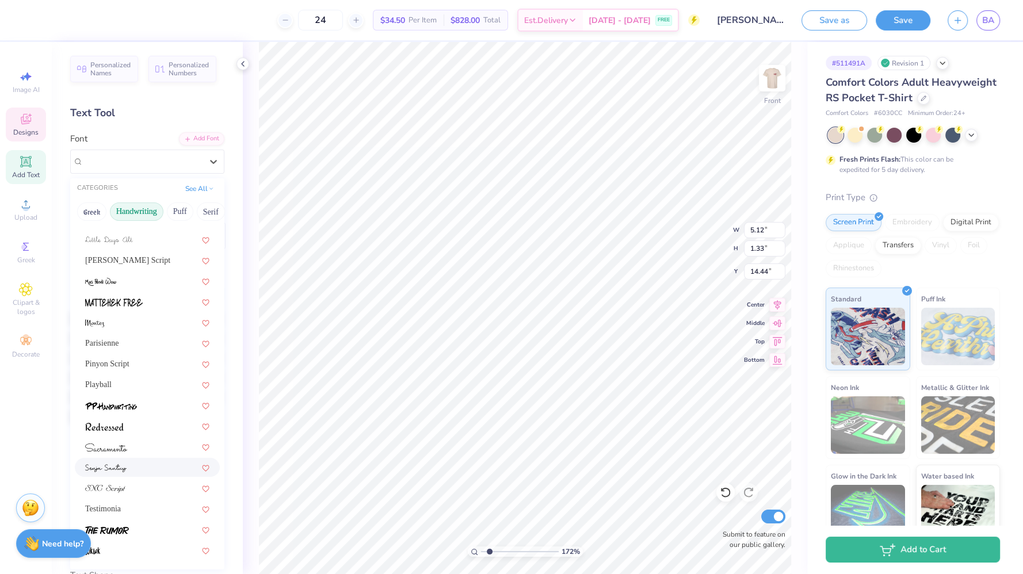
scroll to position [113, 0]
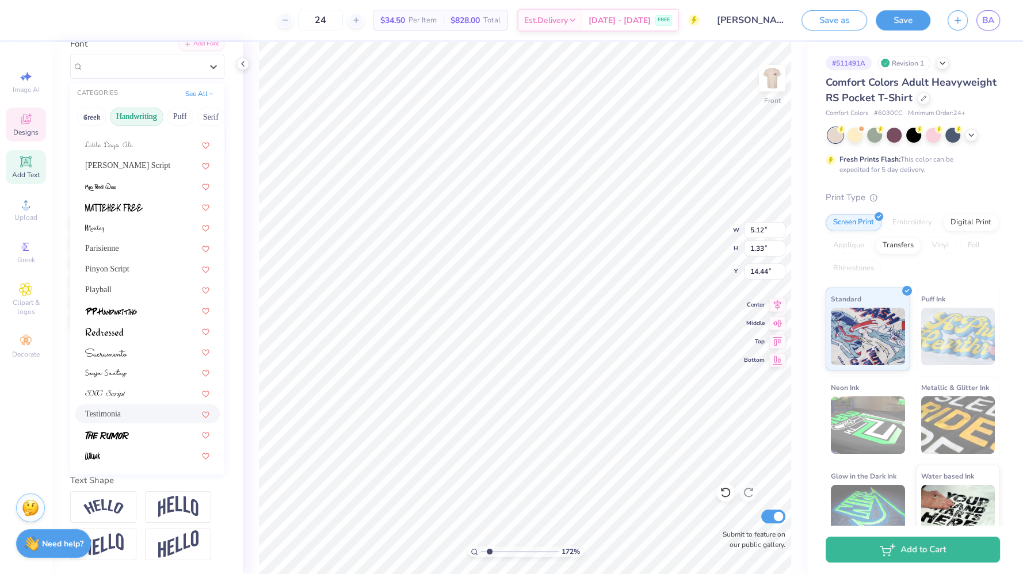
click at [117, 408] on div "Testimonia" at bounding box center [147, 414] width 124 height 12
type input "1.72085543472235"
type input "8.38"
type input "1.36"
type input "14.19"
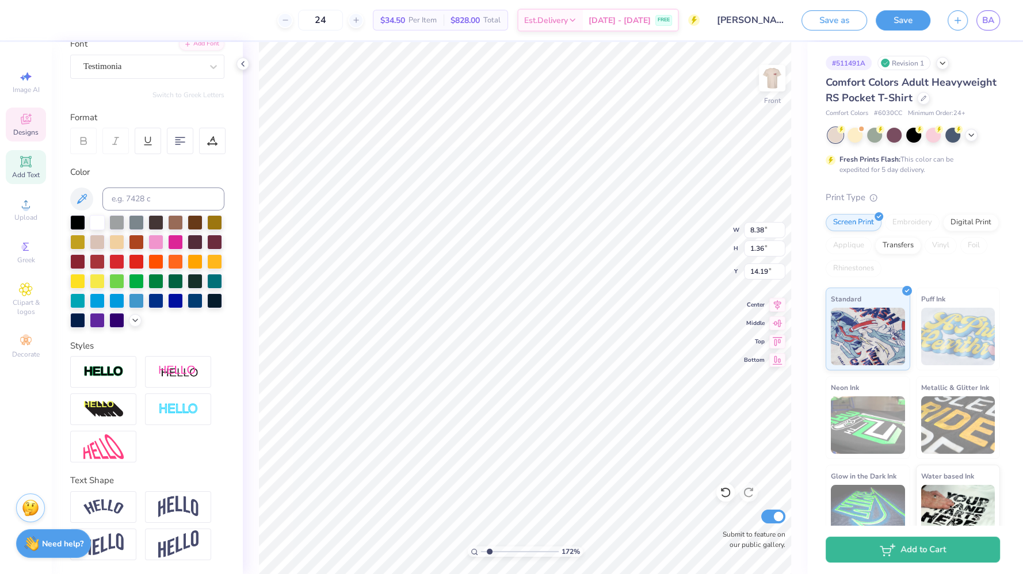
type input "1.72085543472235"
type input "12.00"
type input "2.53"
type input "3.00"
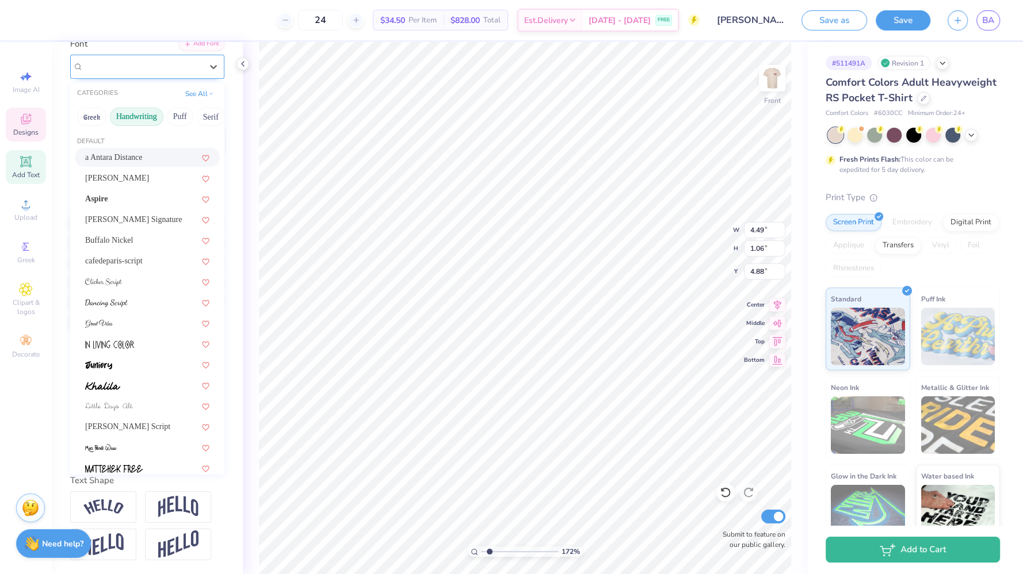
click at [141, 58] on div "LasVegas Fabulous" at bounding box center [142, 67] width 121 height 18
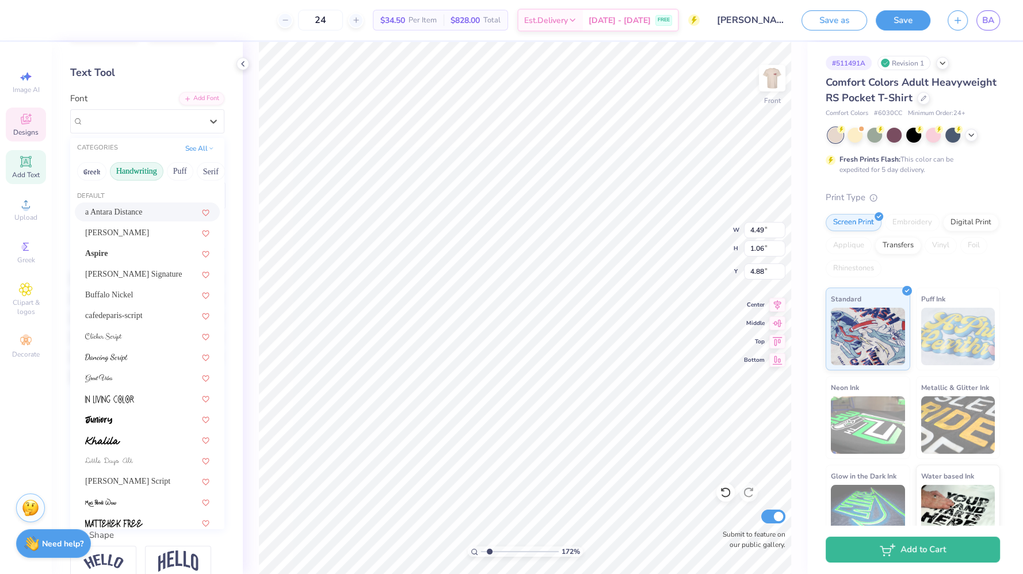
scroll to position [0, 0]
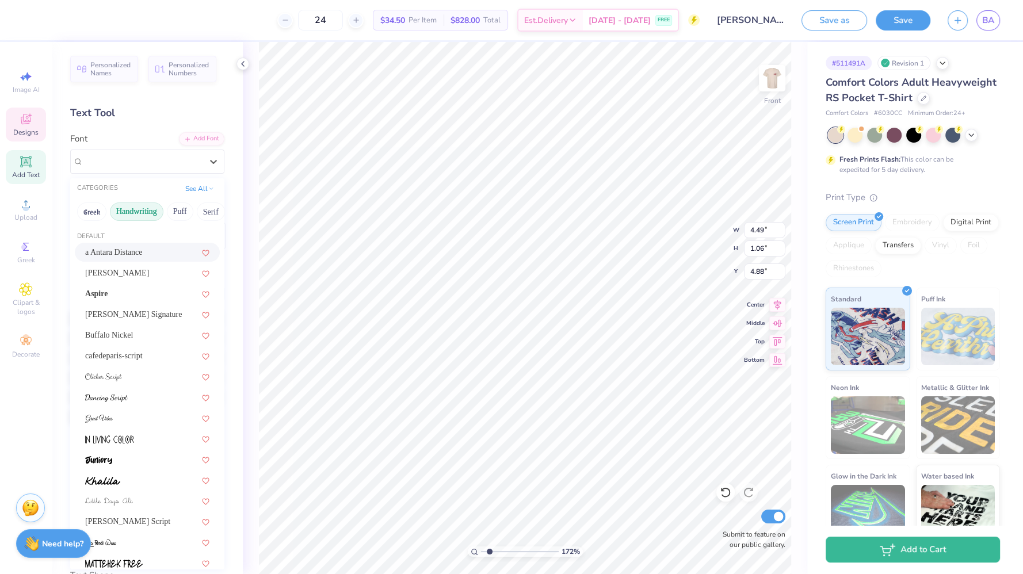
click at [138, 216] on button "Handwriting" at bounding box center [136, 211] width 53 height 18
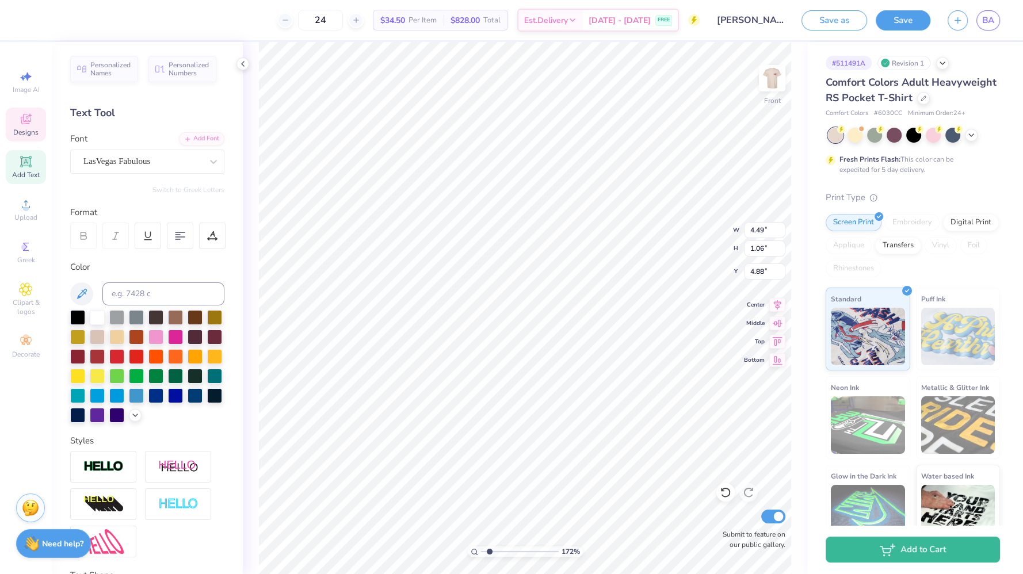
type input "1.72085543472235"
type input "8.38"
type input "1.36"
type input "14.19"
click at [147, 163] on div "Testimonia" at bounding box center [142, 161] width 121 height 18
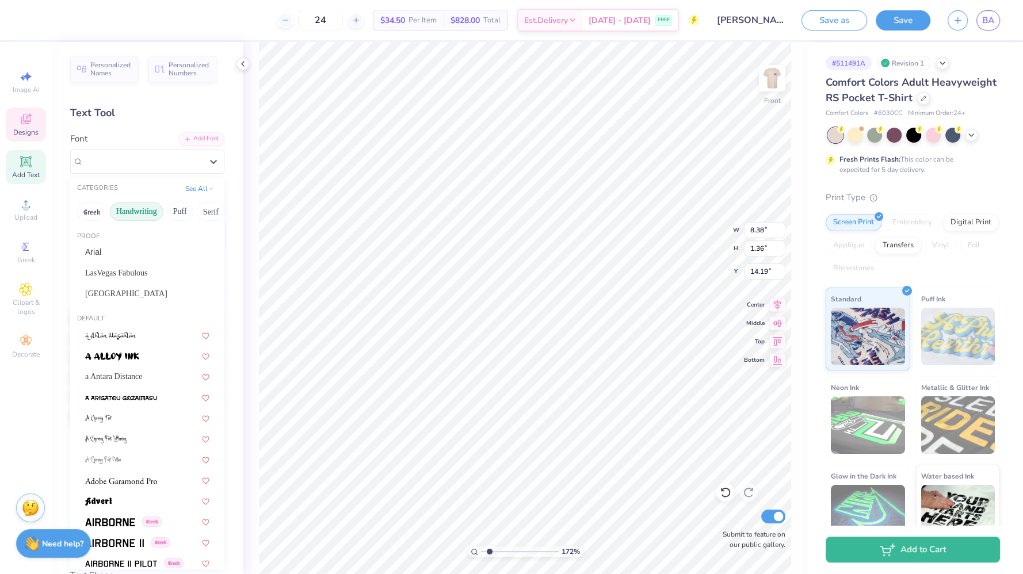
click at [135, 202] on button "Handwriting" at bounding box center [136, 211] width 53 height 18
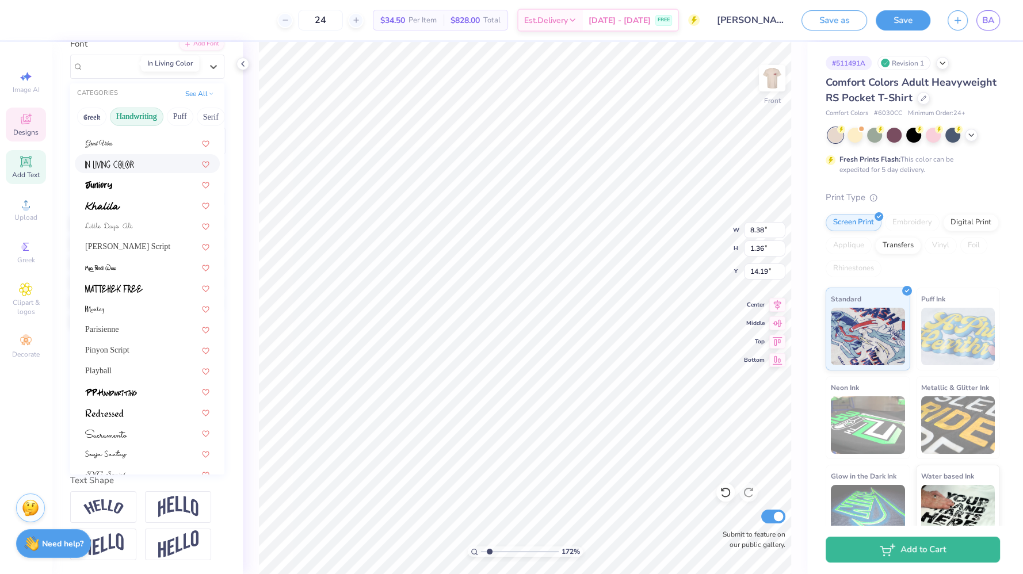
scroll to position [261, 0]
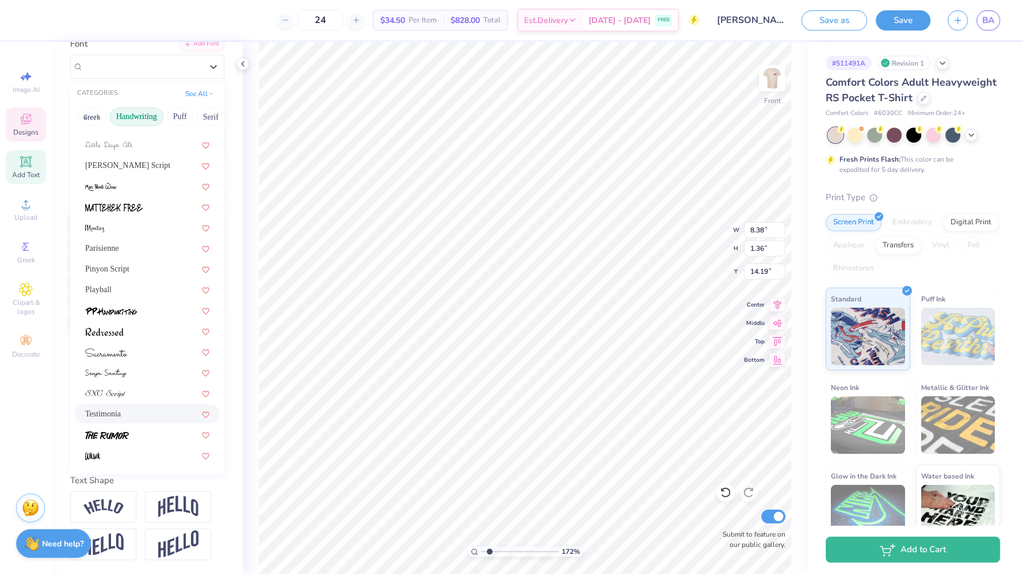
click at [120, 408] on div "Testimonia" at bounding box center [147, 414] width 124 height 12
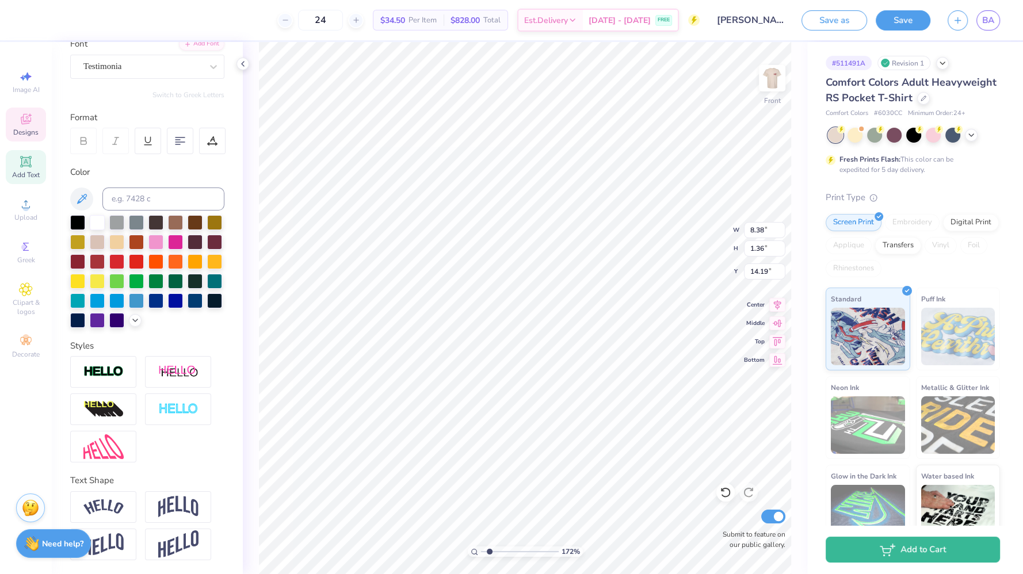
scroll to position [82, 0]
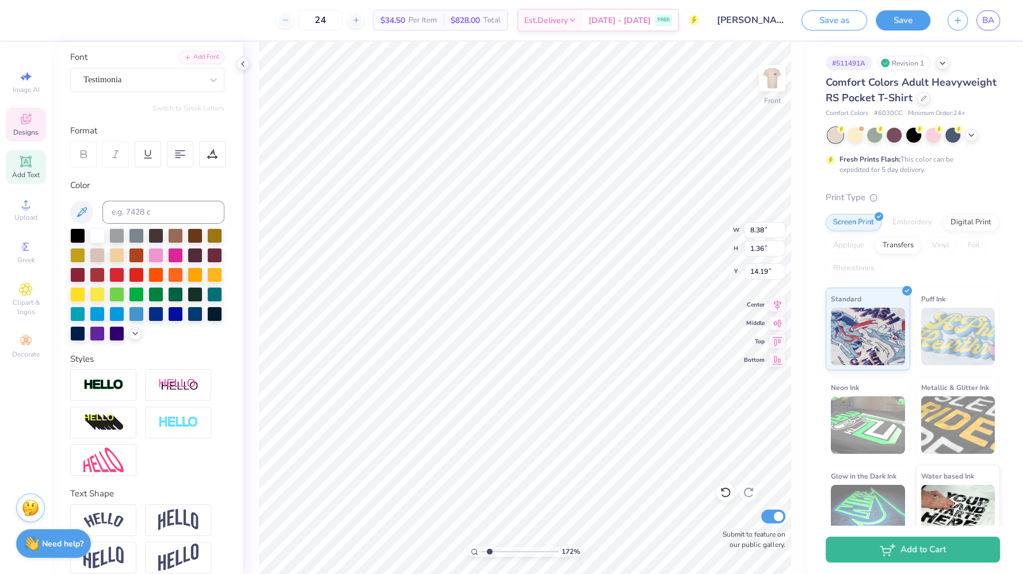
type input "1.72085543472235"
type input "4.49"
type input "1.06"
type input "4.88"
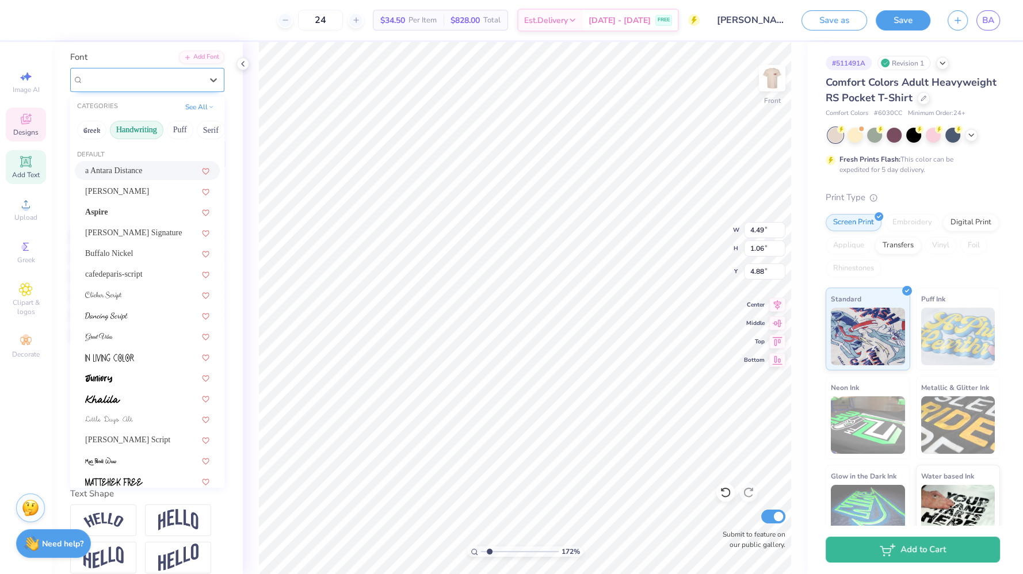
click at [135, 79] on div "LasVegas Fabulous" at bounding box center [142, 80] width 121 height 18
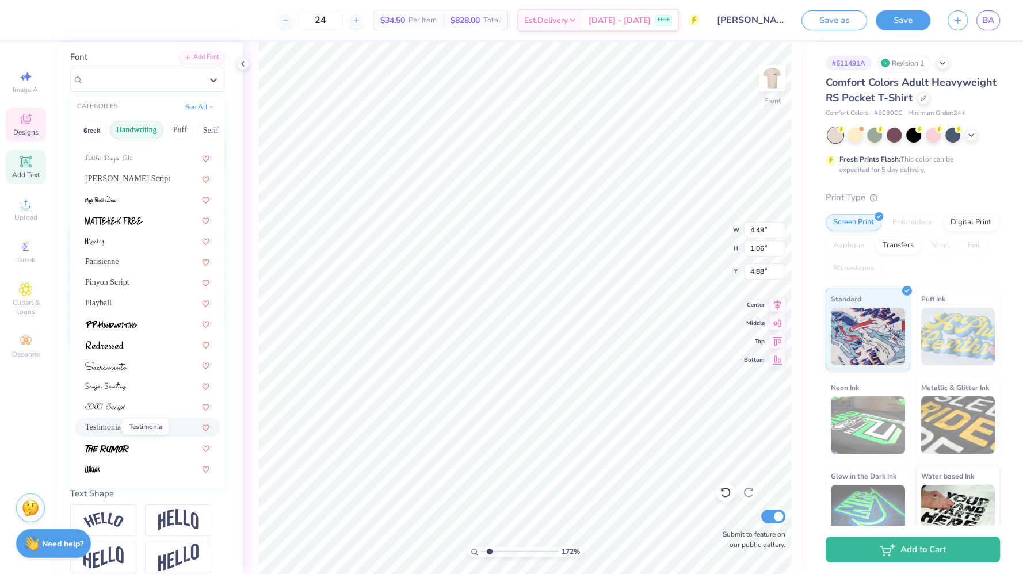
click at [102, 430] on span "Testimonia" at bounding box center [103, 427] width 36 height 12
type input "1.72085543472235"
type input "6.24"
type input "0.82"
type input "4.95"
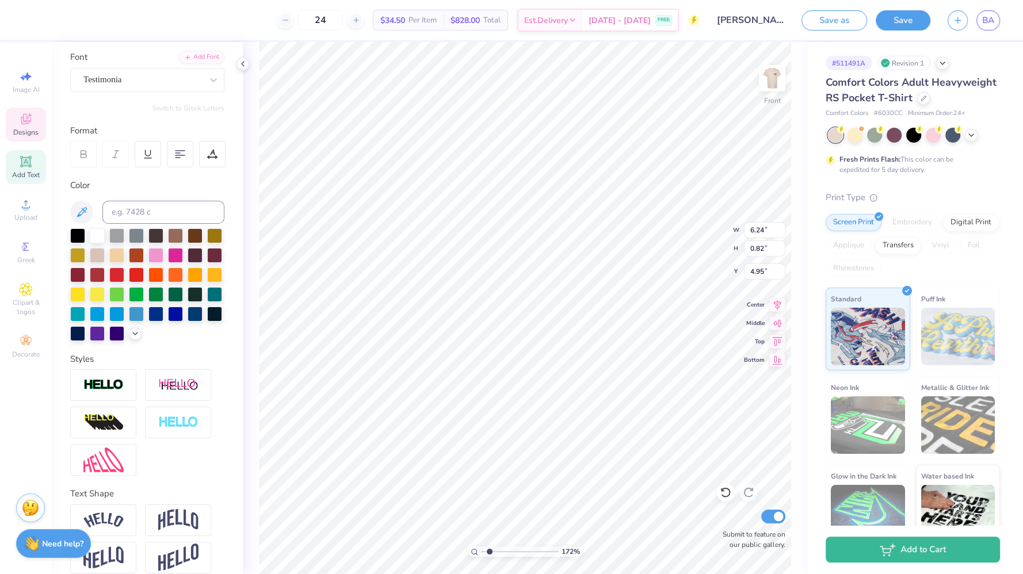
click at [85, 163] on div at bounding box center [83, 154] width 26 height 26
click at [154, 94] on div "Personalized Names Personalized Numbers Text Tool Add Font Font Testimonia Swit…" at bounding box center [147, 308] width 191 height 532
click at [146, 78] on div "Testimonia" at bounding box center [142, 80] width 121 height 18
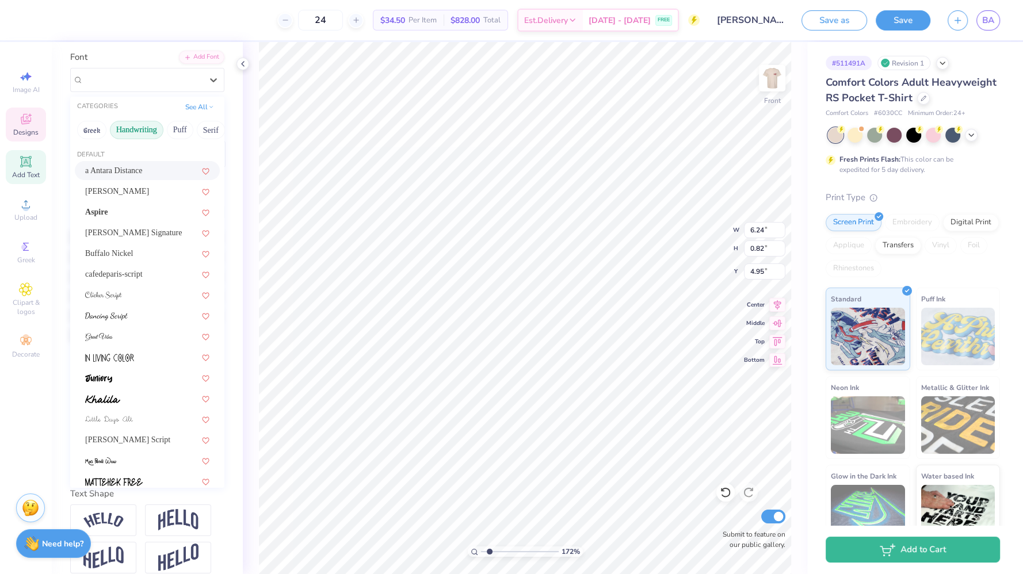
click at [139, 170] on div "a Antara Distance" at bounding box center [147, 170] width 124 height 12
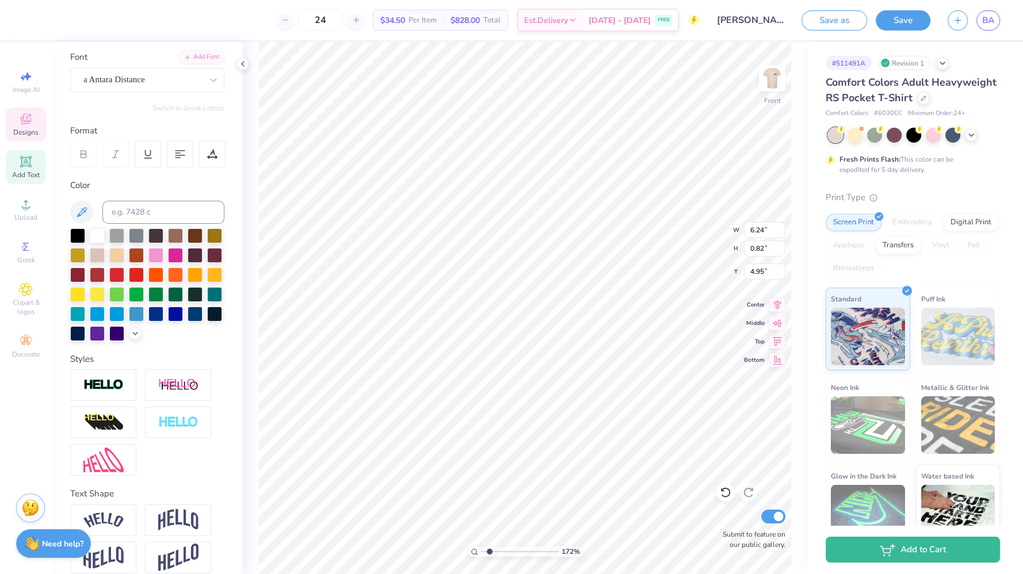
type input "1.72085543472235"
type input "4.83"
type input "0.94"
type input "4.93"
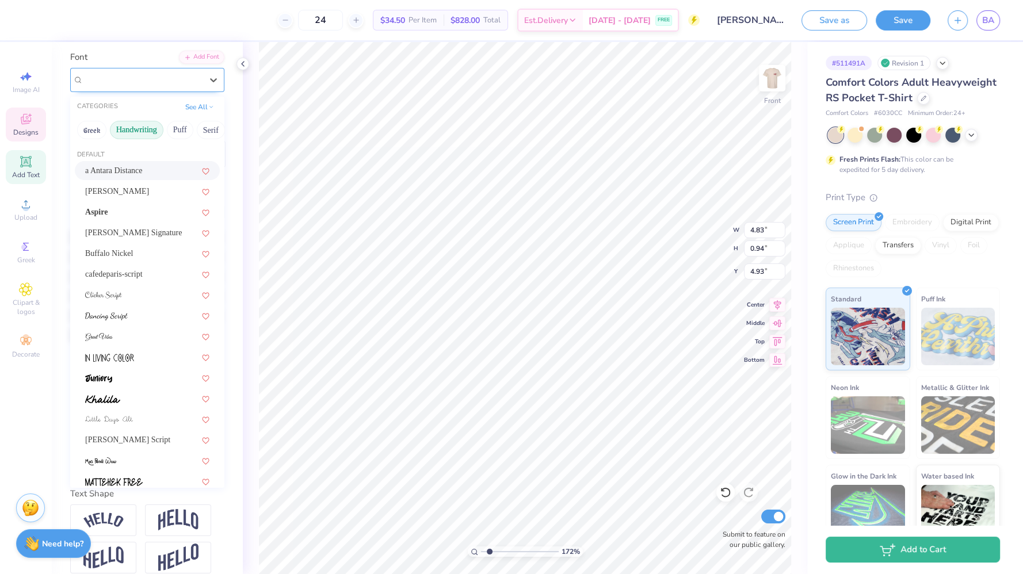
click at [160, 89] on div "a Antara Distance" at bounding box center [147, 80] width 154 height 24
click at [131, 393] on div at bounding box center [147, 398] width 124 height 12
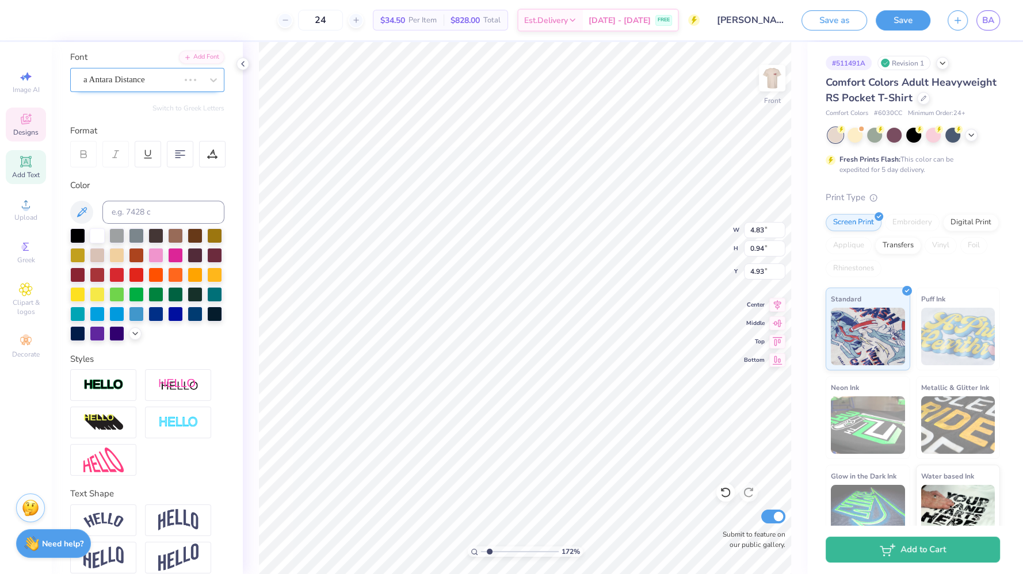
click at [123, 86] on div at bounding box center [130, 80] width 95 height 16
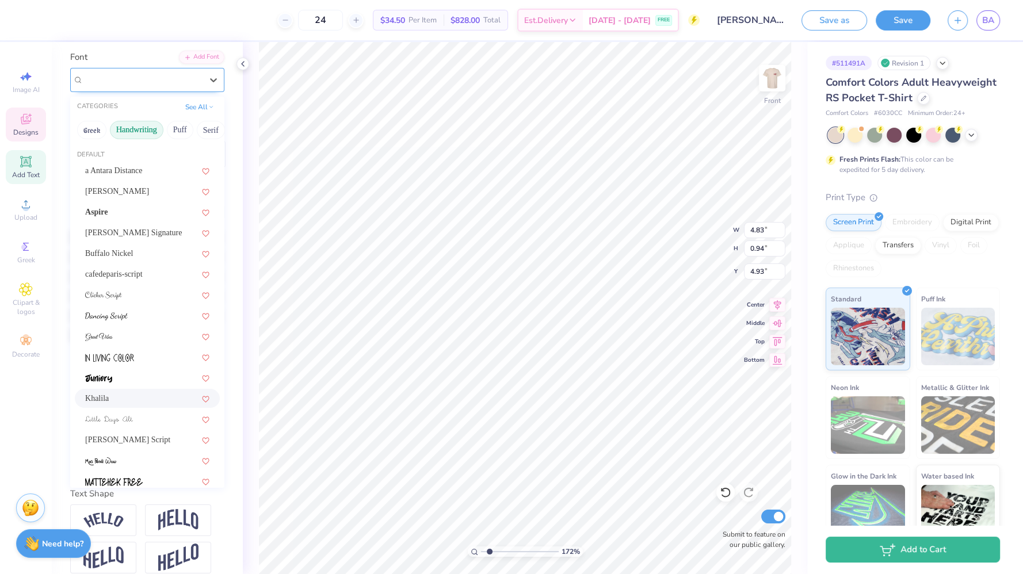
type input "1.72085543472235"
type input "6.41"
type input "1.00"
type input "4.90"
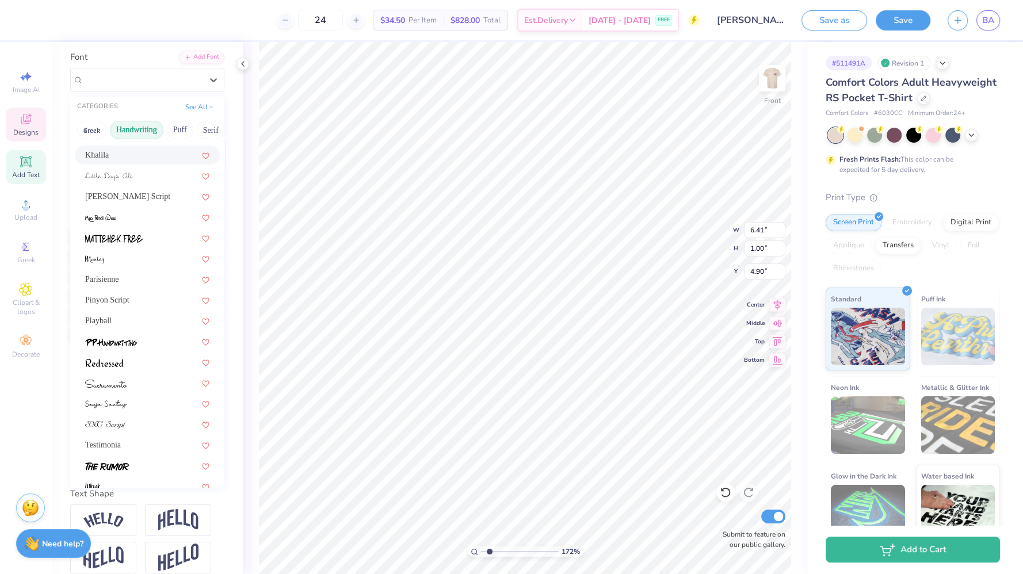
scroll to position [244, 0]
click at [117, 317] on div "Playball" at bounding box center [147, 319] width 124 height 12
type input "1.72085543472235"
type input "5.76"
type input "0.99"
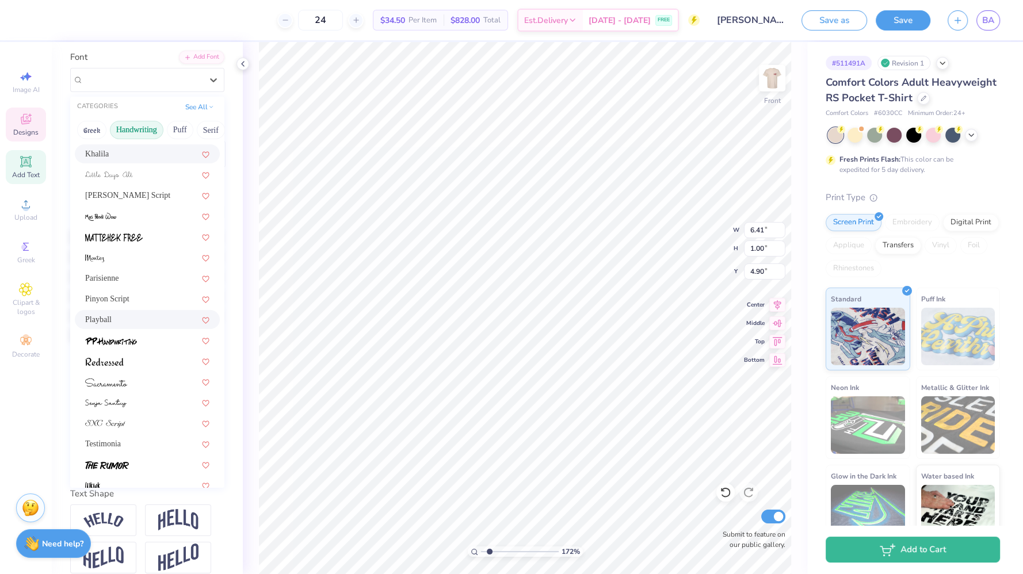
type input "4.88"
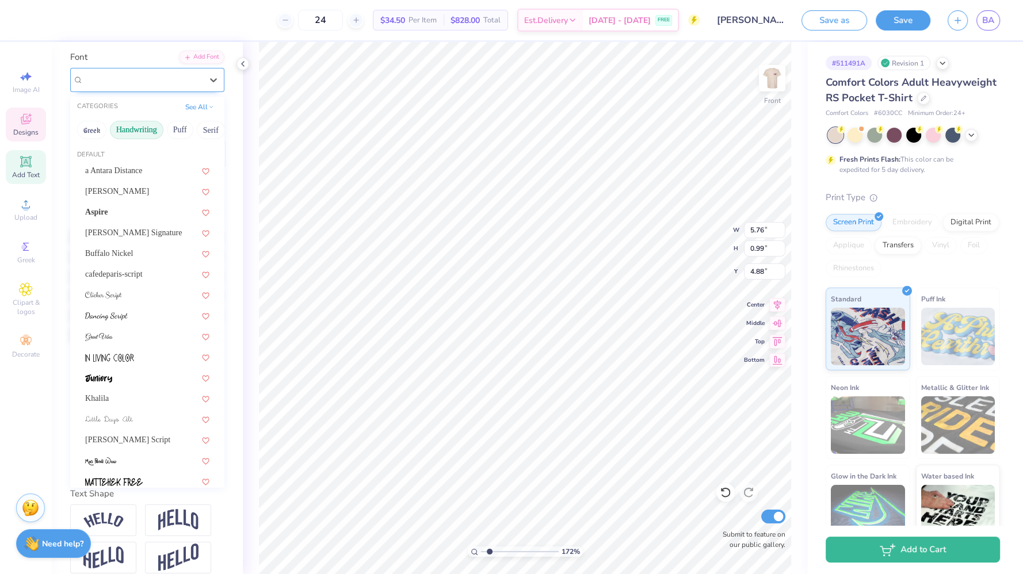
click at [163, 72] on div at bounding box center [142, 80] width 118 height 16
click at [120, 274] on div "cafedeparis-script" at bounding box center [147, 274] width 124 height 12
type input "1.72085543472235"
type input "4.16"
type input "0.95"
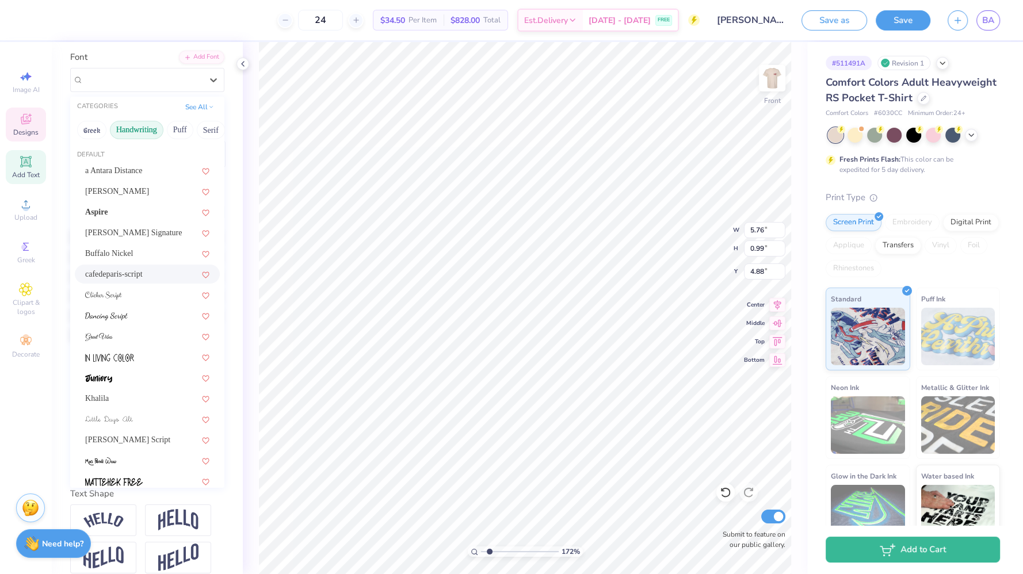
type input "5.01"
click at [166, 81] on div "cafedeparis-script" at bounding box center [142, 80] width 121 height 18
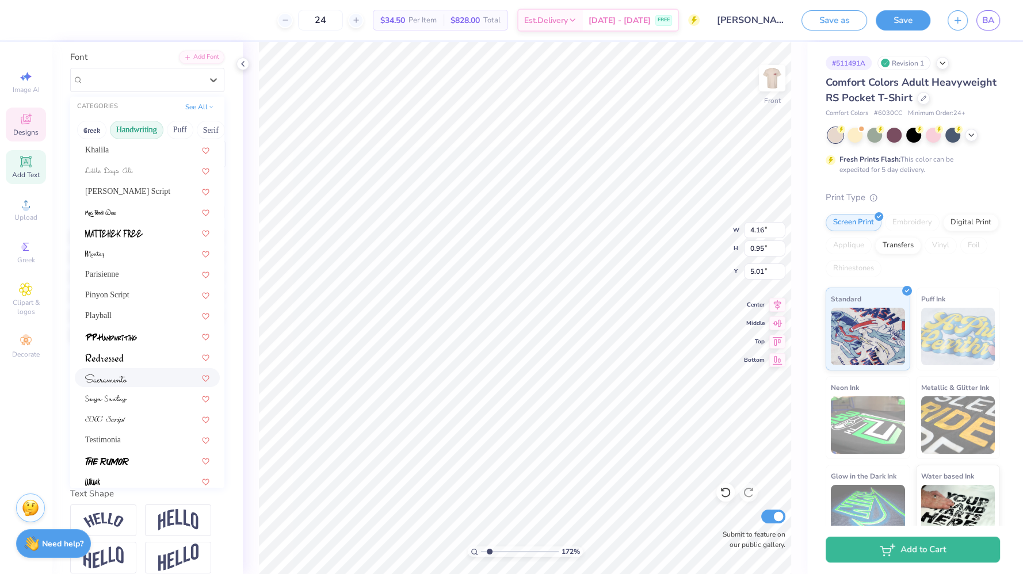
click at [129, 377] on div at bounding box center [147, 378] width 124 height 12
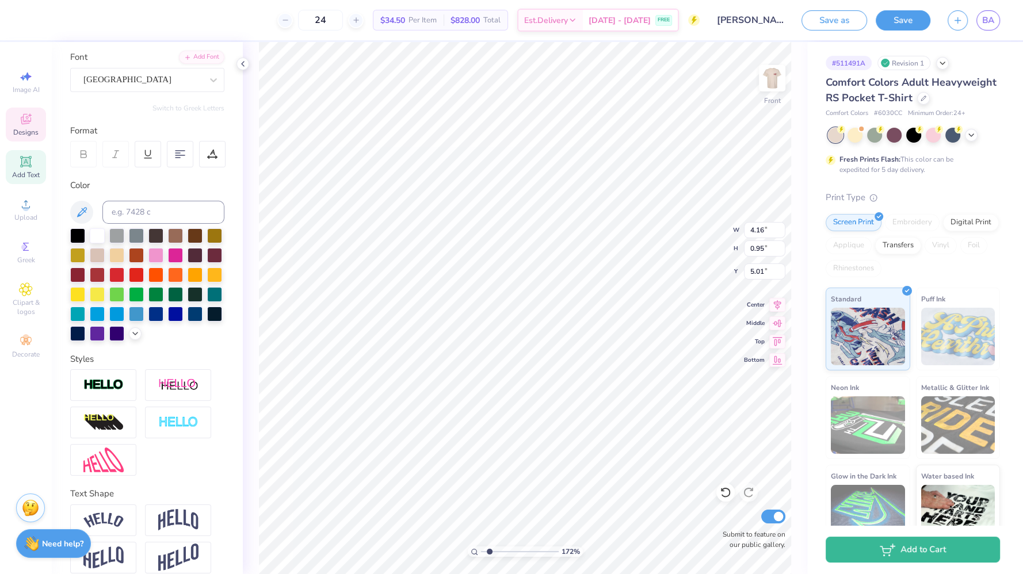
type input "1.72085543472235"
type input "6.18"
type input "1.24"
type input "4.76"
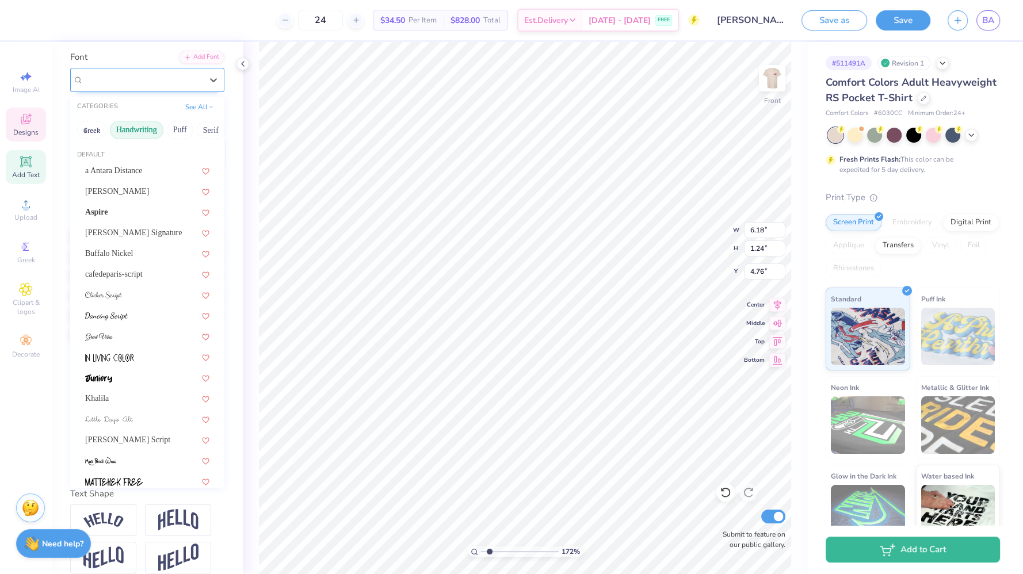
click at [164, 89] on div "[GEOGRAPHIC_DATA]" at bounding box center [147, 80] width 154 height 24
click at [130, 127] on button "Calligraphy" at bounding box center [135, 130] width 51 height 18
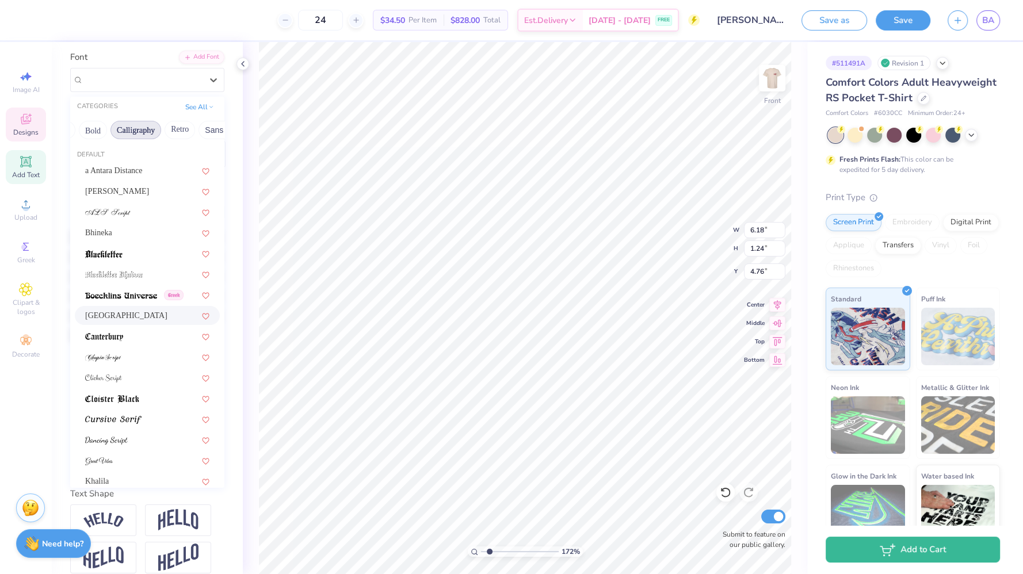
click at [116, 314] on div "[GEOGRAPHIC_DATA]" at bounding box center [147, 315] width 124 height 12
type input "1.72085543472235"
type input "5.58"
type input "1.18"
type input "4.78"
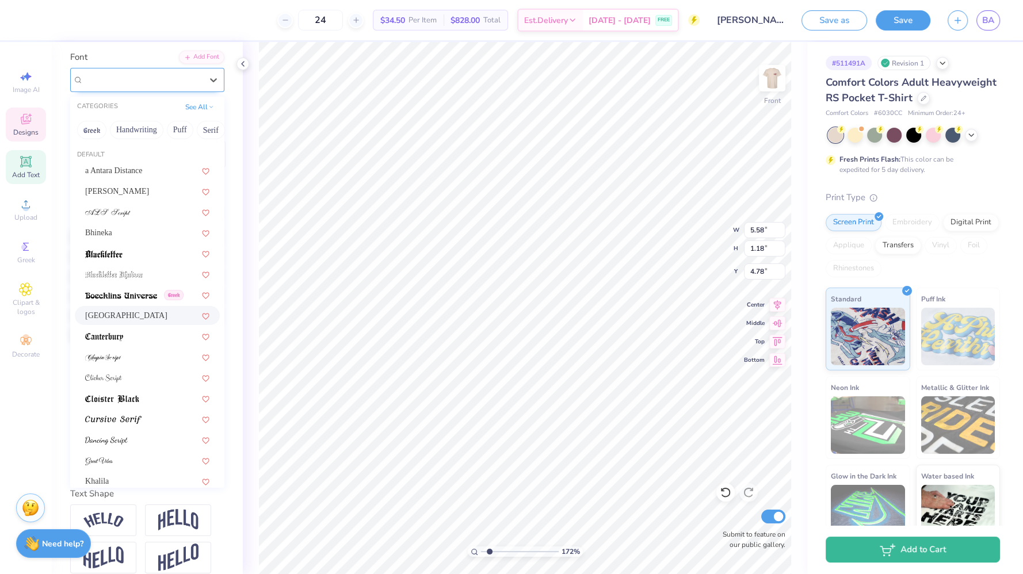
click at [137, 79] on div "[GEOGRAPHIC_DATA]" at bounding box center [142, 80] width 121 height 18
click at [127, 194] on div "[PERSON_NAME]" at bounding box center [147, 191] width 124 height 12
type input "1.72085543472235"
type input "6.28"
type input "0.86"
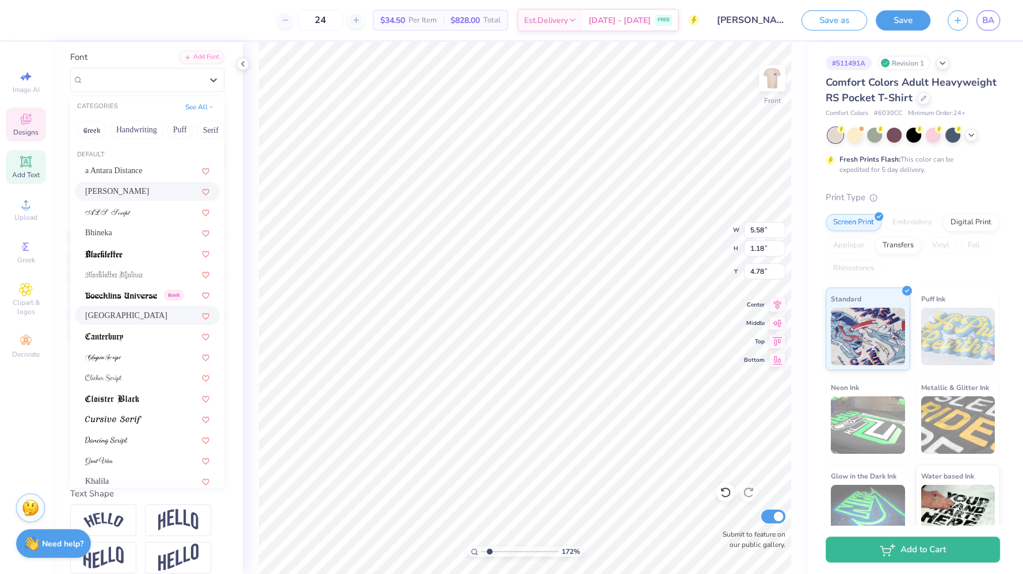
type input "4.99"
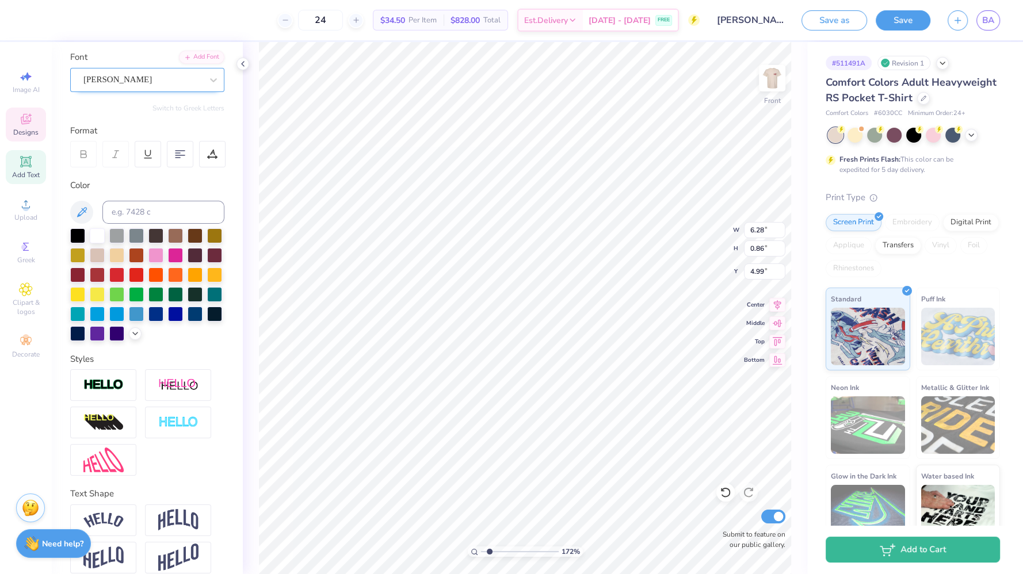
click at [160, 74] on div "[PERSON_NAME]" at bounding box center [142, 80] width 121 height 18
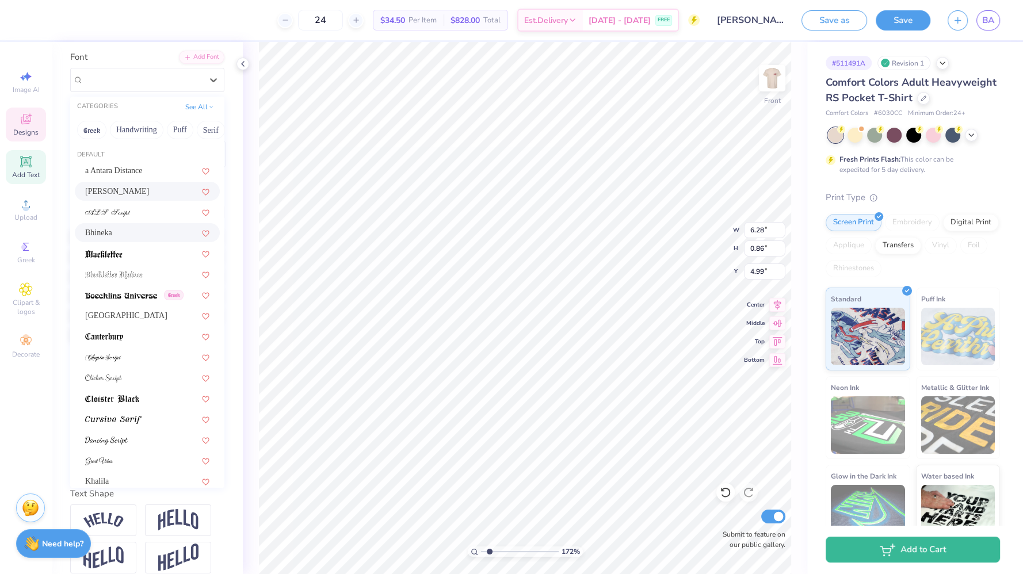
click at [133, 235] on div "Bhineka" at bounding box center [147, 233] width 124 height 12
type input "1.72085543472235"
type input "5.10"
type input "0.80"
type input "5.03"
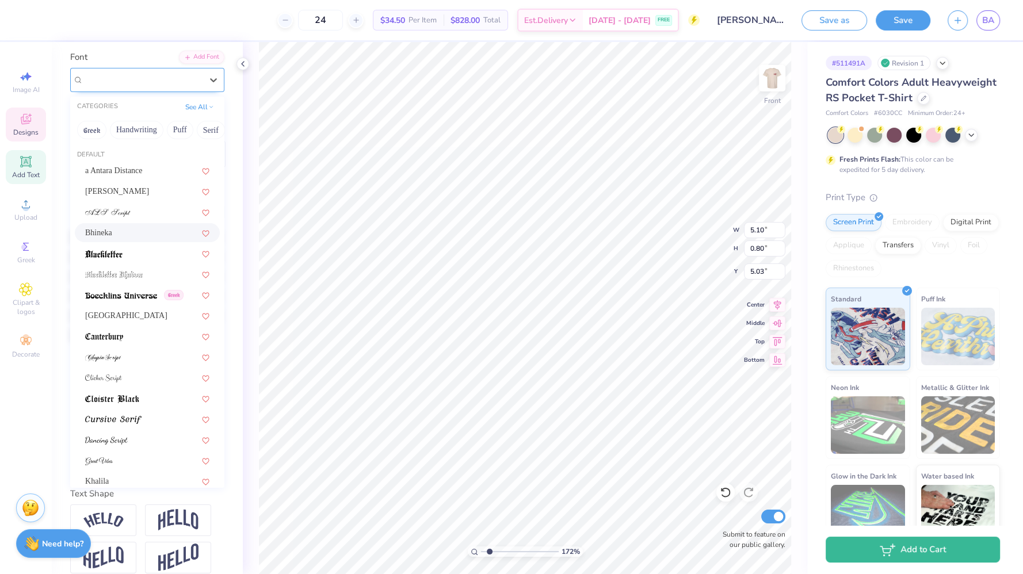
click at [152, 78] on div "Bhineka" at bounding box center [142, 80] width 121 height 18
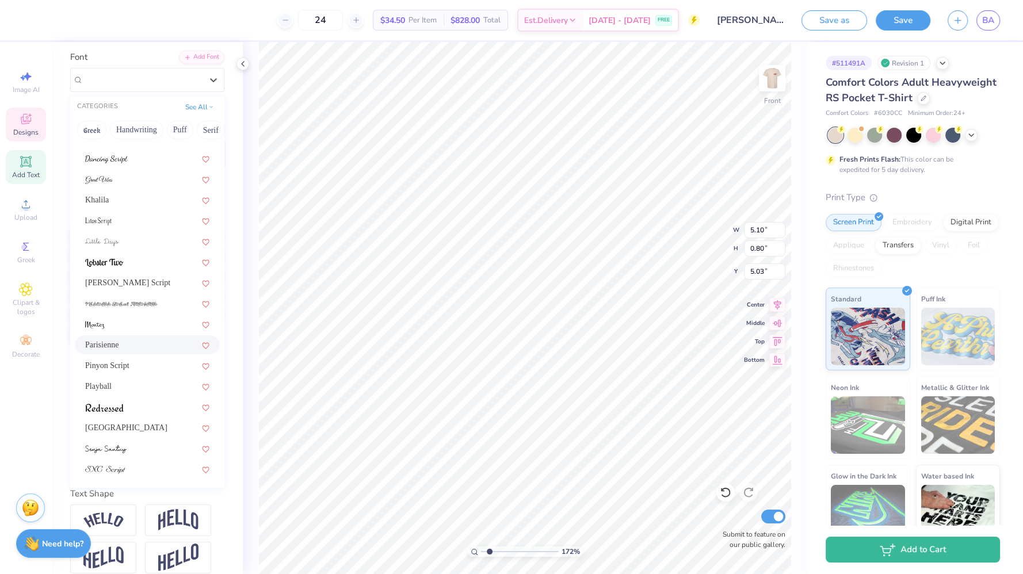
click at [121, 352] on div "Parisienne" at bounding box center [147, 344] width 145 height 19
type input "1.72085543472235"
type input "6.69"
type input "1.06"
type input "4.85"
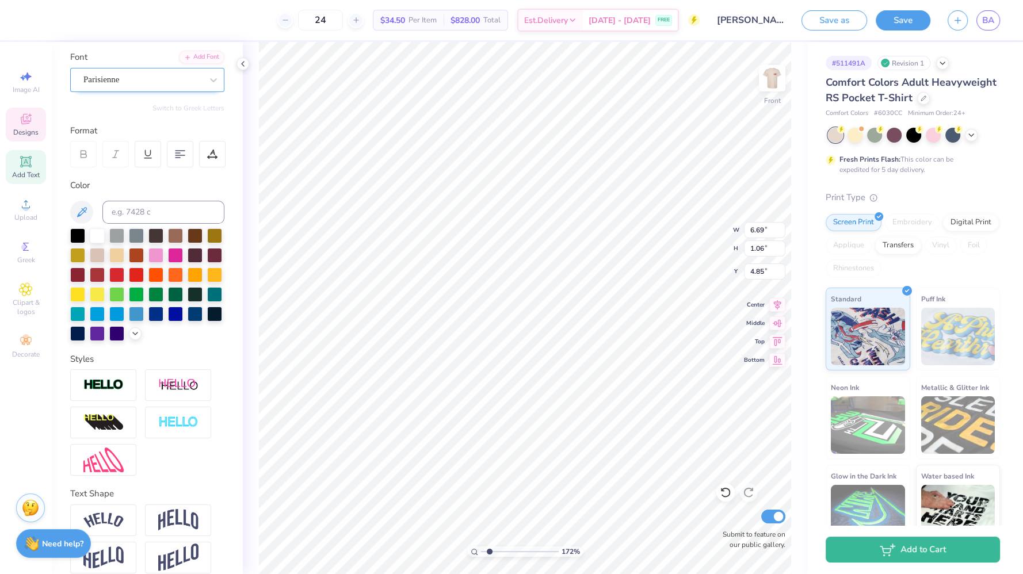
click at [131, 86] on div at bounding box center [142, 80] width 118 height 16
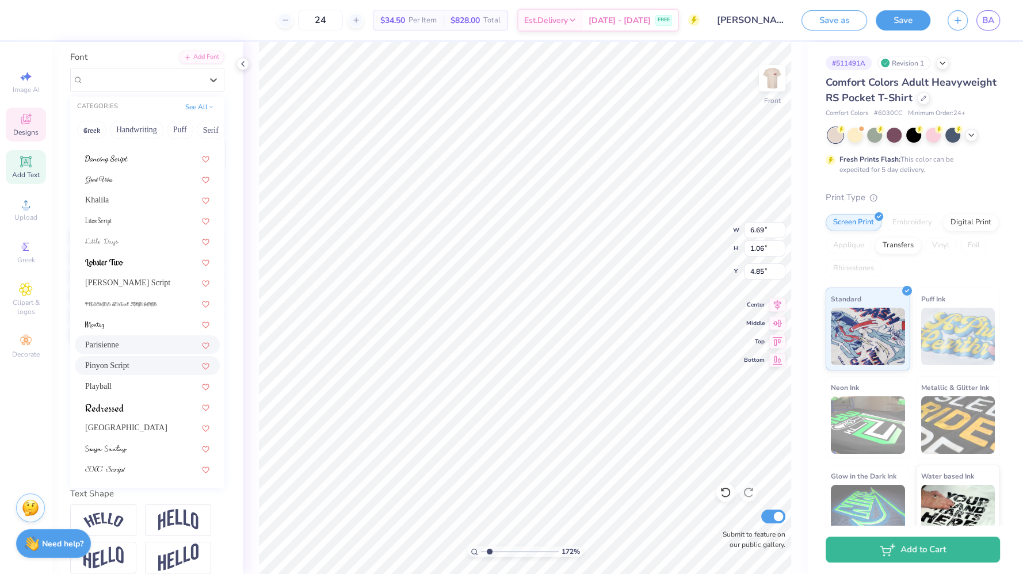
click at [139, 358] on div "Pinyon Script" at bounding box center [147, 365] width 145 height 19
type input "1.72085543472235"
type input "5.99"
type input "1.13"
type input "4.80"
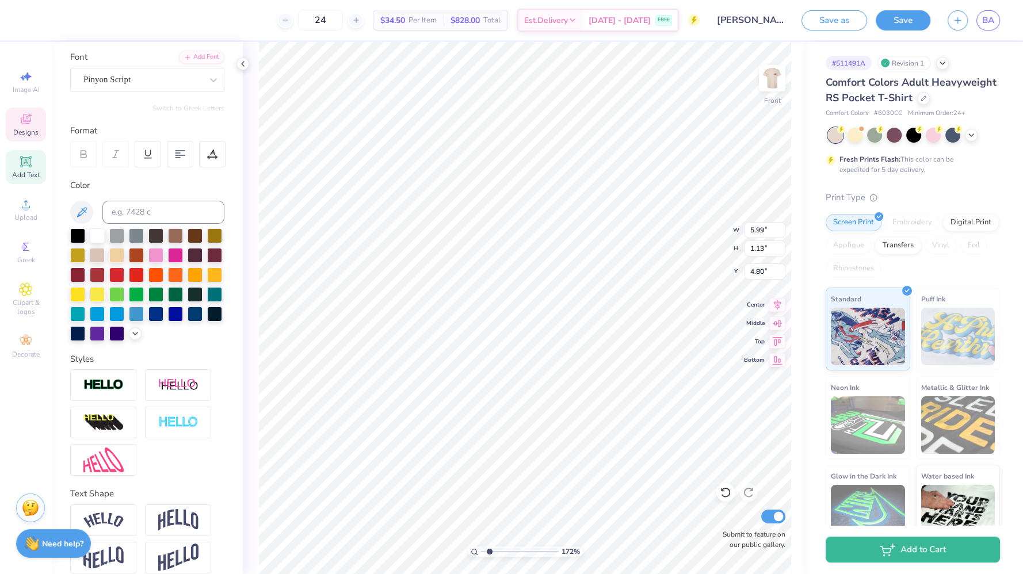
click at [192, 99] on div "Personalized Names Personalized Numbers Text Tool Add Font Font Pinyon Script S…" at bounding box center [147, 308] width 191 height 532
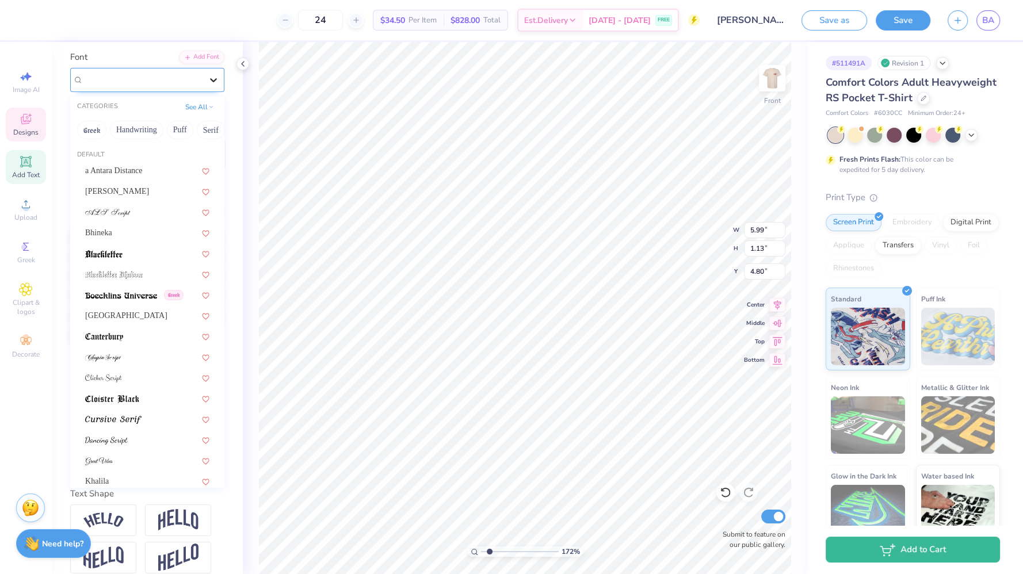
click at [208, 76] on icon at bounding box center [214, 80] width 12 height 12
click at [132, 127] on button "Handwriting" at bounding box center [136, 130] width 53 height 18
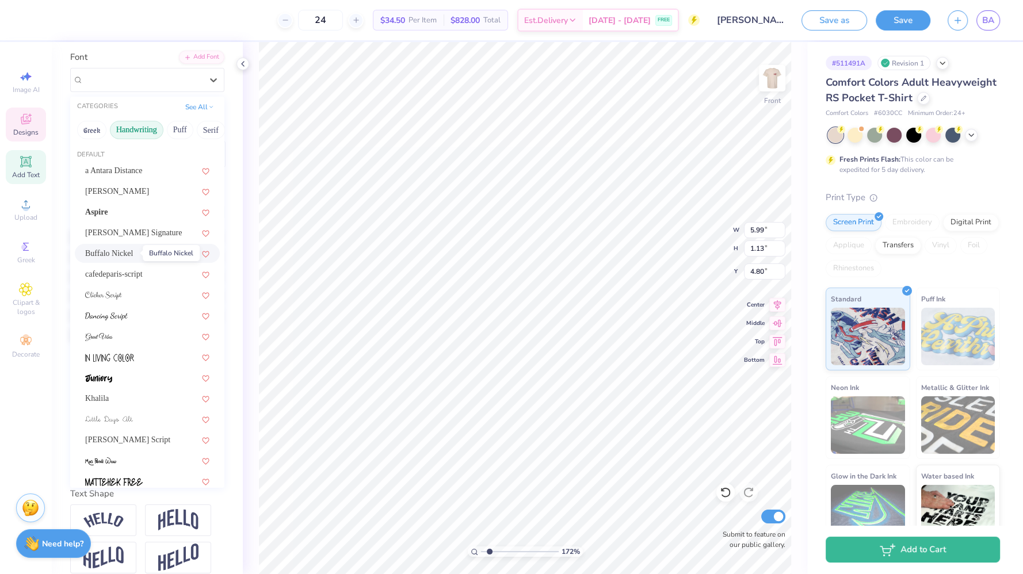
click at [125, 256] on span "Buffalo Nickel" at bounding box center [109, 253] width 48 height 12
type input "1.72085543472235"
type input "6.64"
type input "0.76"
type input "4.99"
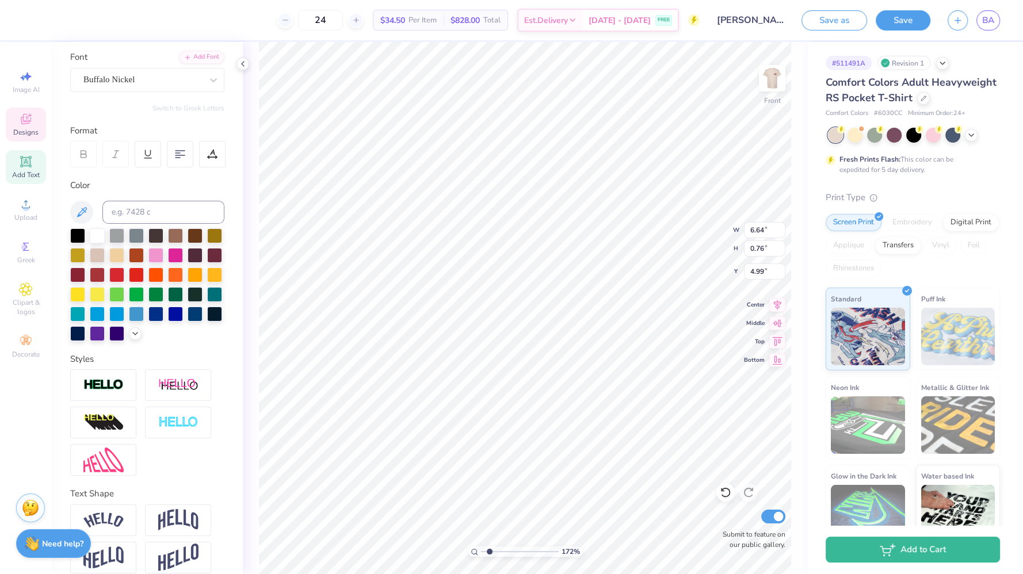
click at [164, 64] on div "Font Buffalo Nickel" at bounding box center [147, 71] width 154 height 41
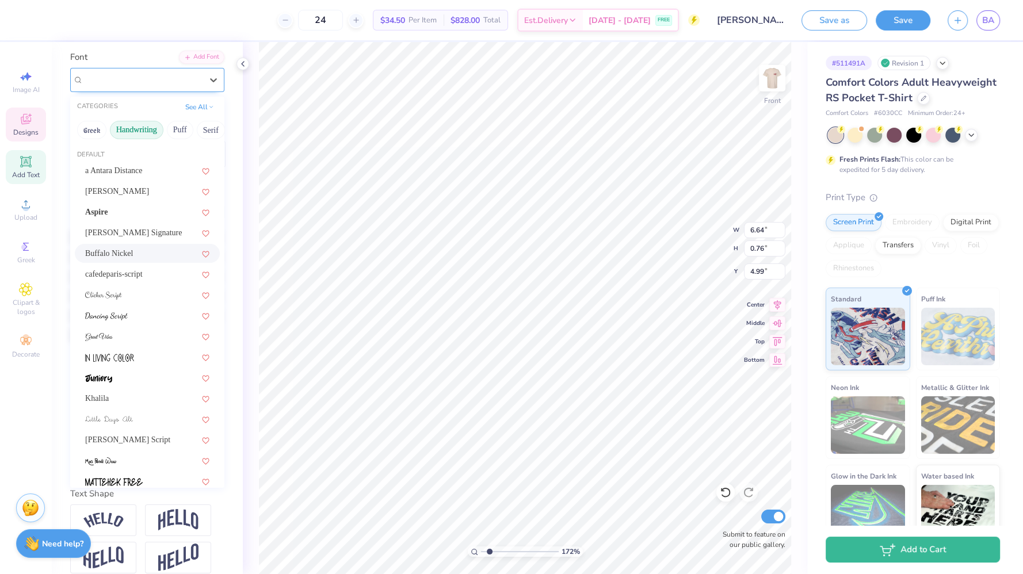
click at [159, 74] on div "Buffalo Nickel" at bounding box center [142, 80] width 121 height 18
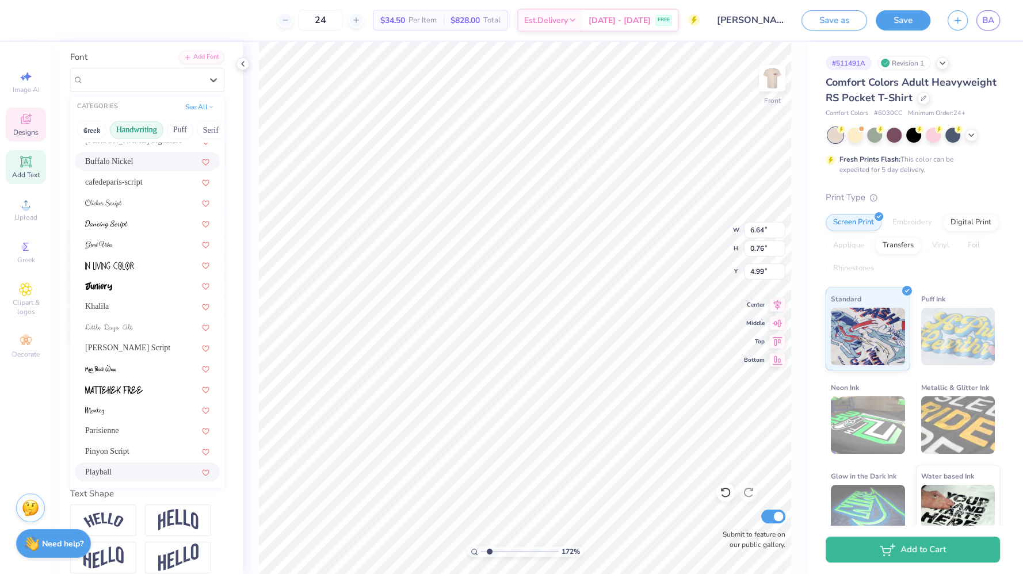
scroll to position [78, 0]
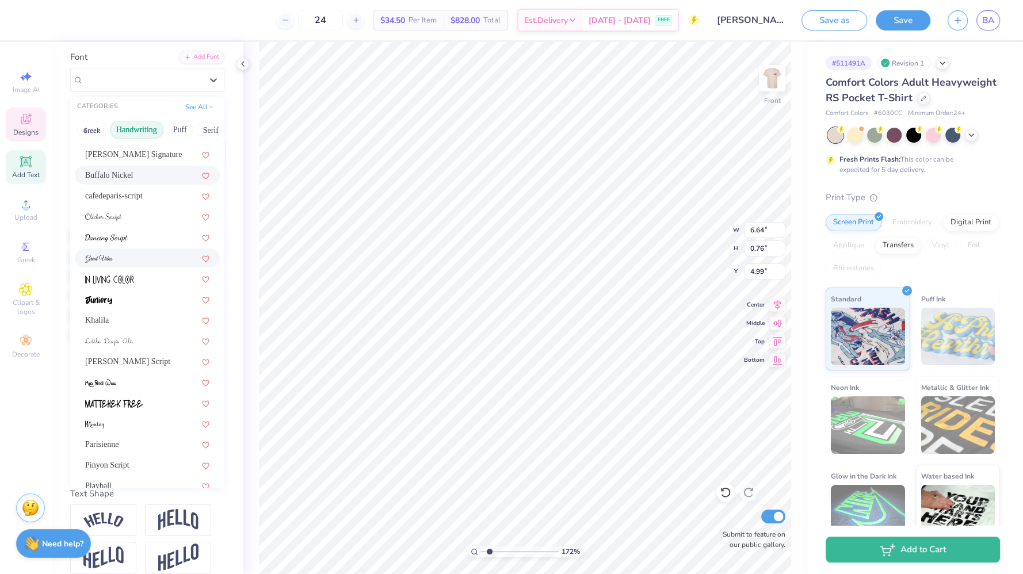
click at [138, 255] on div at bounding box center [147, 258] width 124 height 12
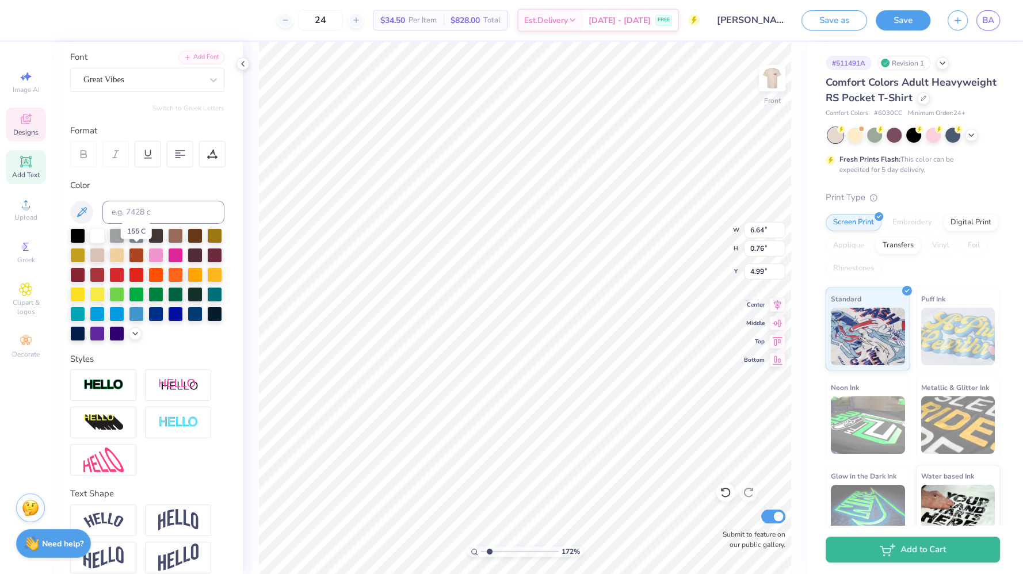
type input "1.72085543472235"
type input "5.64"
type input "1.08"
type input "4.80"
